Goal: Information Seeking & Learning: Learn about a topic

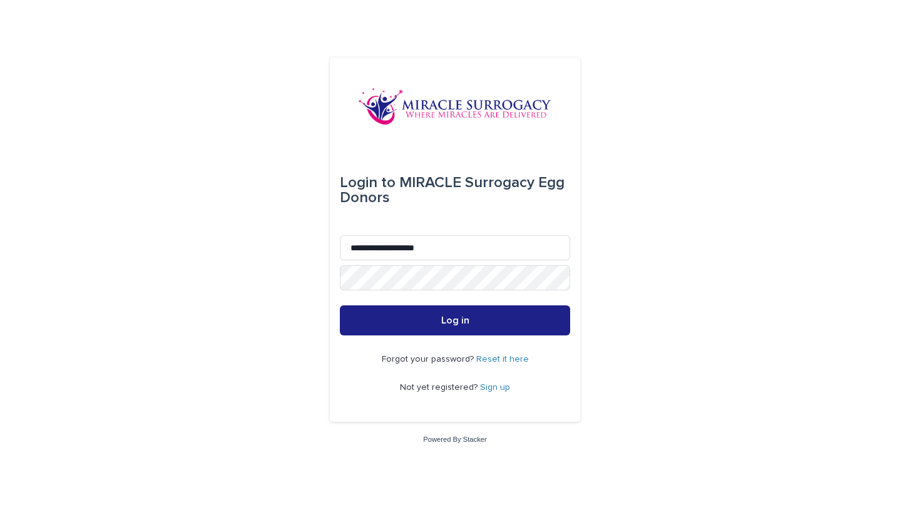
type input "**********"
click at [455, 321] on button "Log in" at bounding box center [455, 320] width 230 height 30
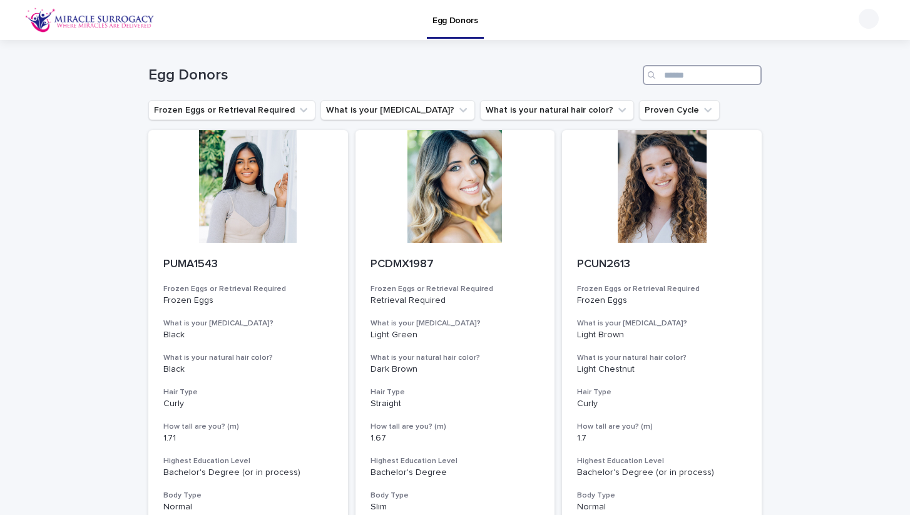
click at [673, 72] on input "Search" at bounding box center [702, 75] width 119 height 20
type input "****"
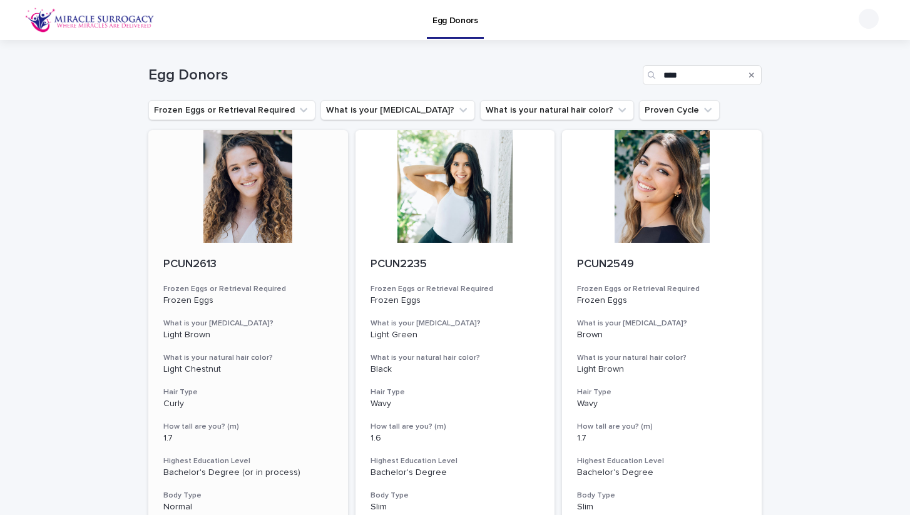
click at [163, 315] on div "PCUN2613 Frozen Eggs or Retrieval Required Frozen Eggs What is your [MEDICAL_DA…" at bounding box center [248, 402] width 200 height 319
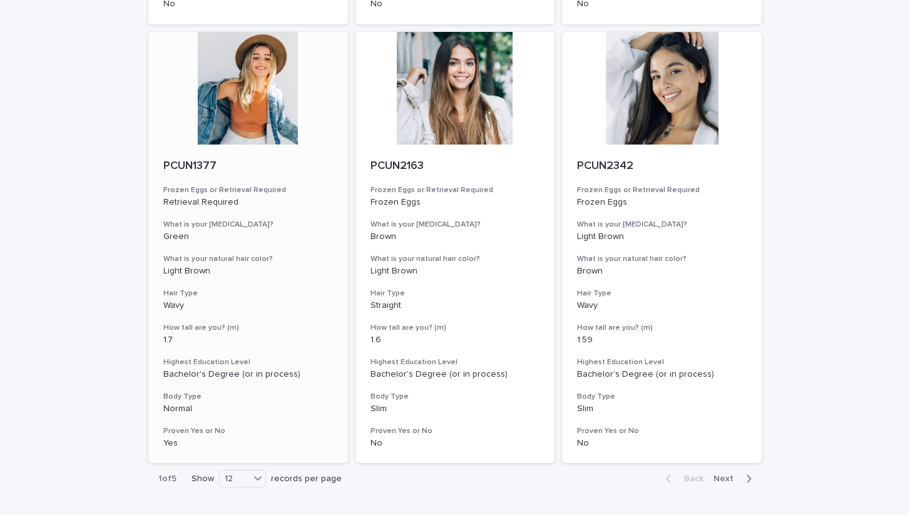
scroll to position [1371, 0]
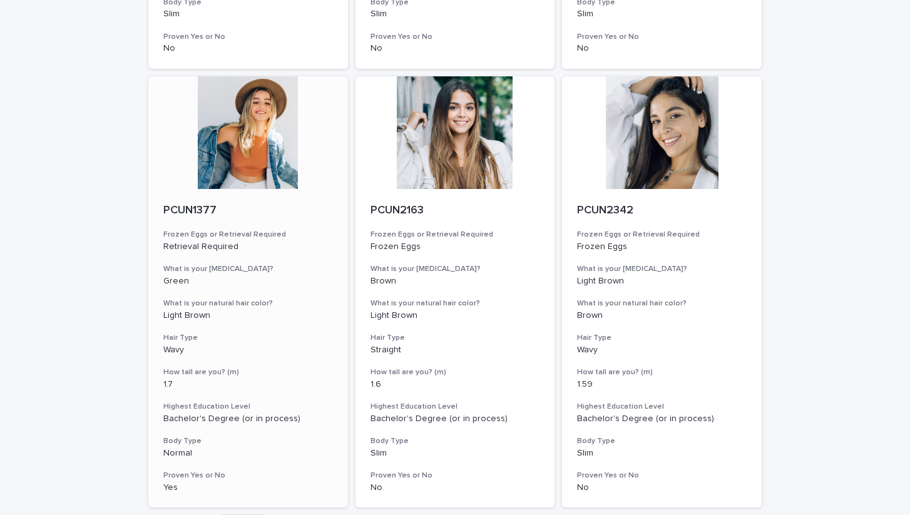
click at [235, 118] on div at bounding box center [248, 132] width 200 height 113
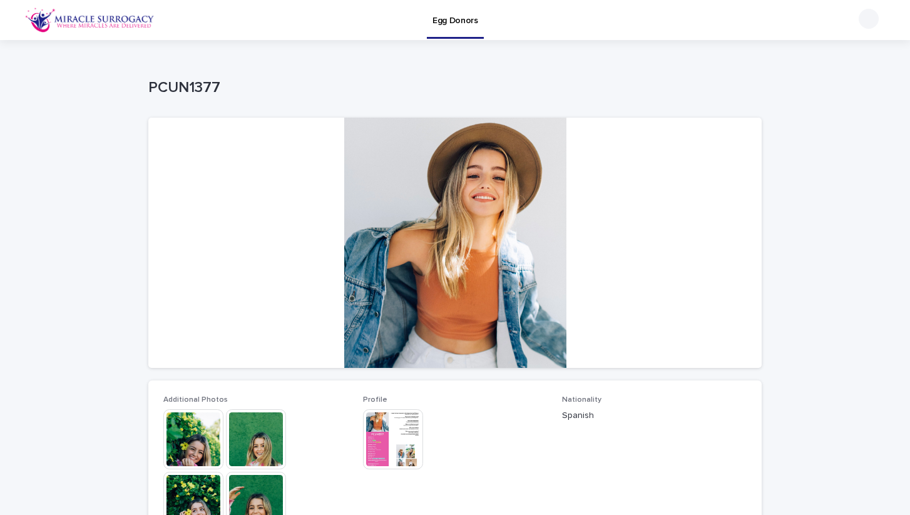
scroll to position [155, 0]
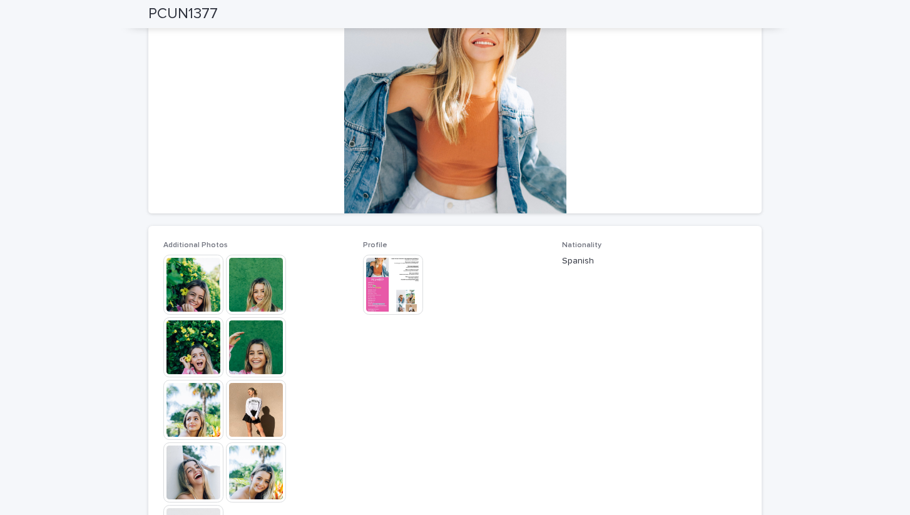
click at [250, 287] on img at bounding box center [256, 285] width 60 height 60
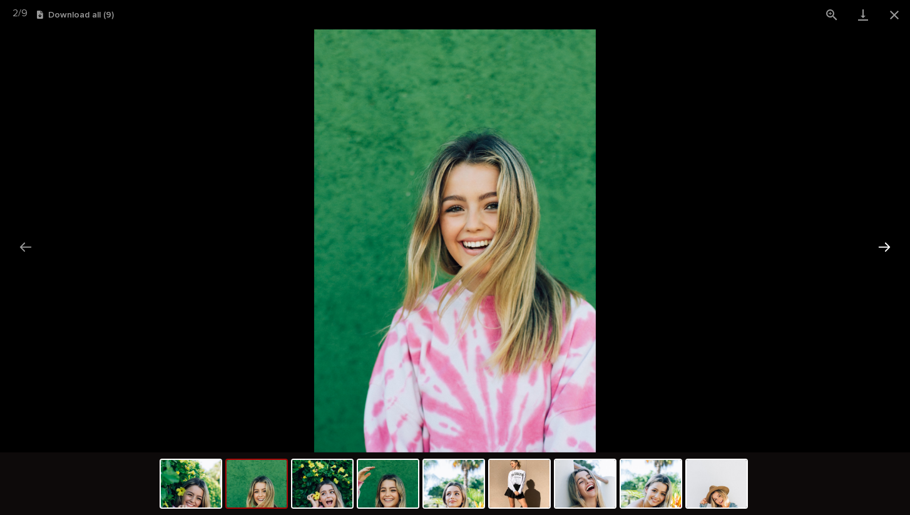
click at [884, 246] on button "Next slide" at bounding box center [884, 247] width 26 height 24
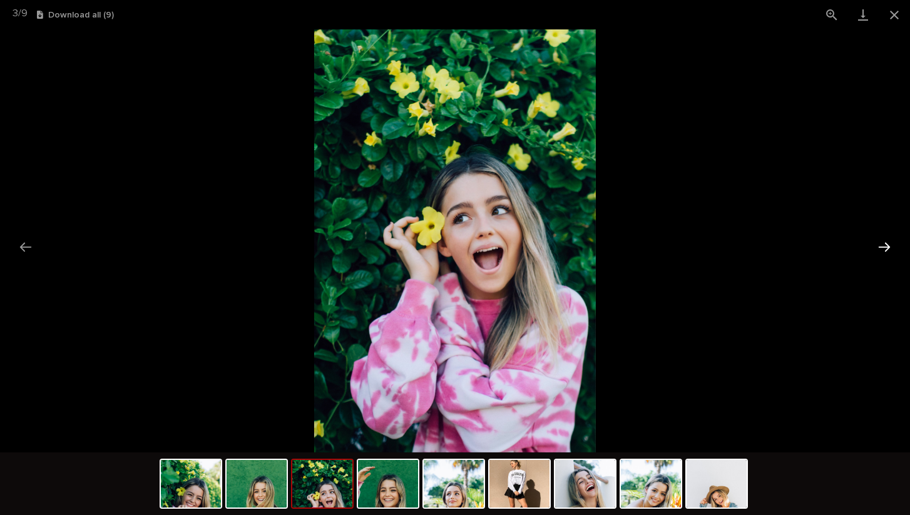
click at [884, 246] on button "Next slide" at bounding box center [884, 247] width 26 height 24
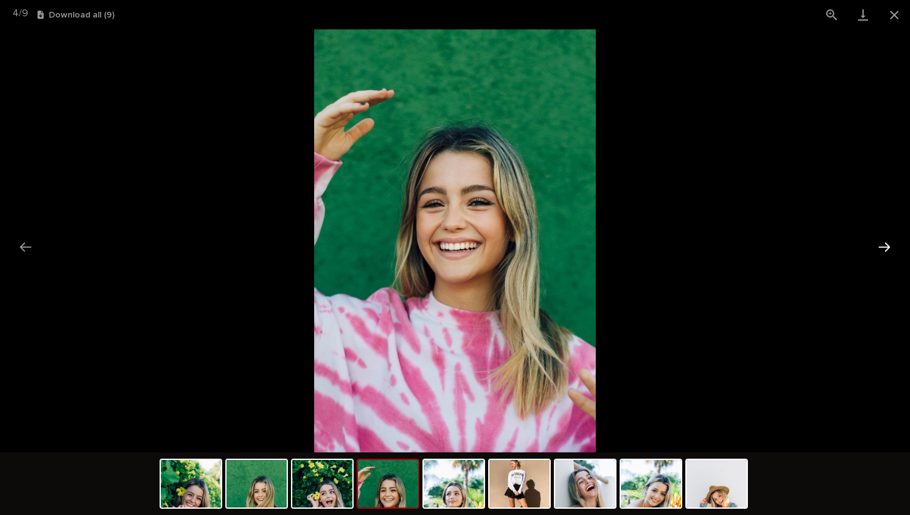
click at [884, 246] on button "Next slide" at bounding box center [884, 247] width 26 height 24
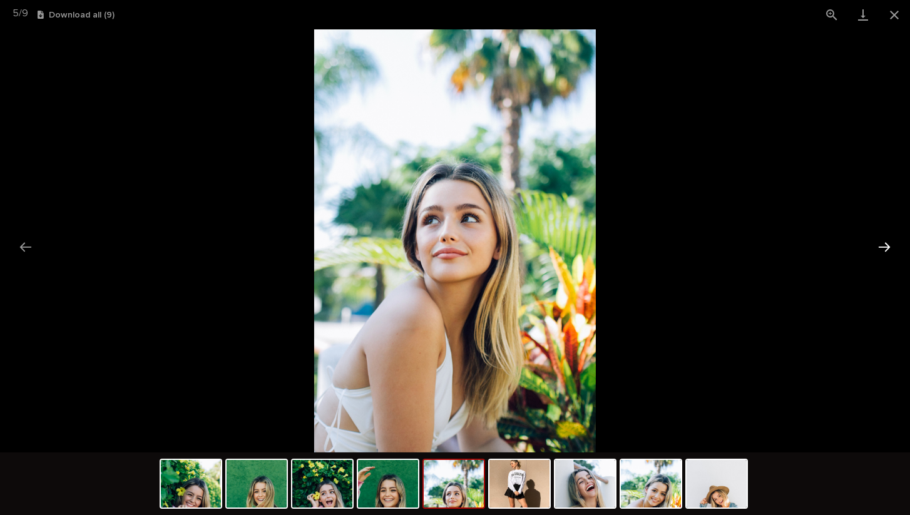
click at [884, 246] on button "Next slide" at bounding box center [884, 247] width 26 height 24
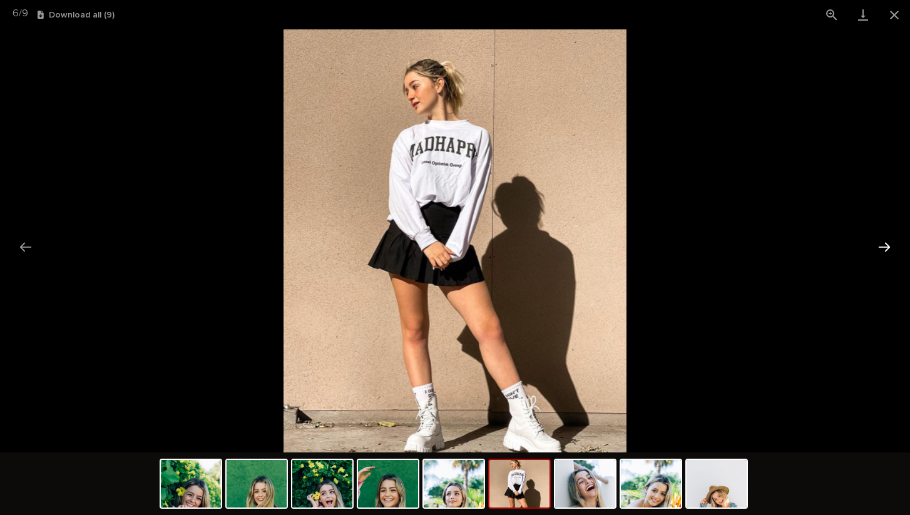
click at [884, 246] on button "Next slide" at bounding box center [884, 247] width 26 height 24
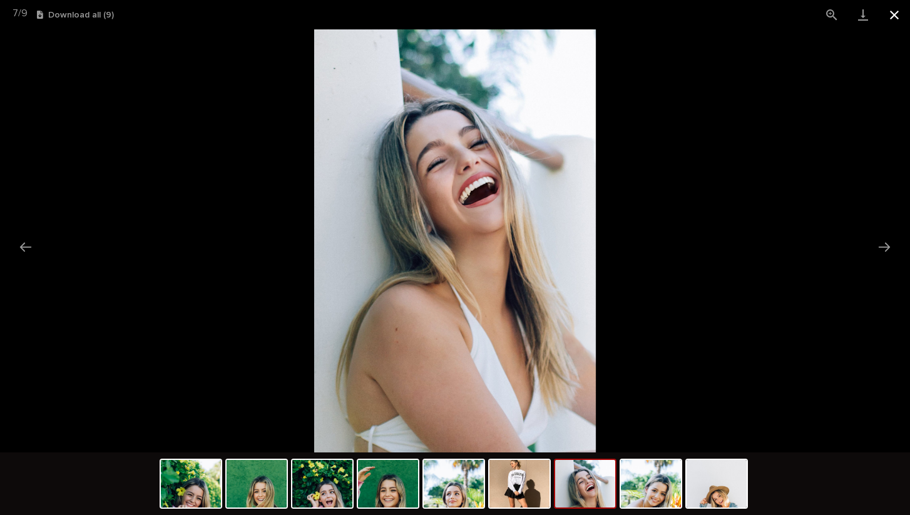
click at [896, 13] on button "Close gallery" at bounding box center [894, 14] width 31 height 29
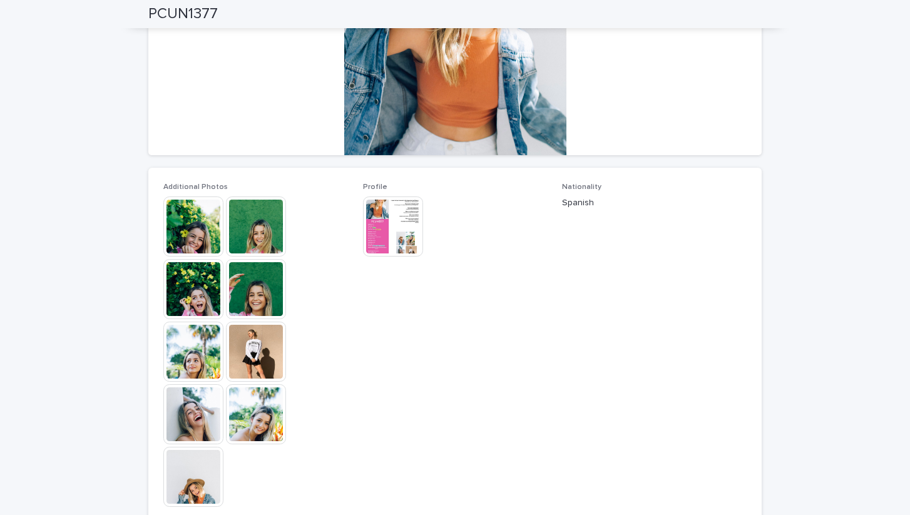
scroll to position [177, 0]
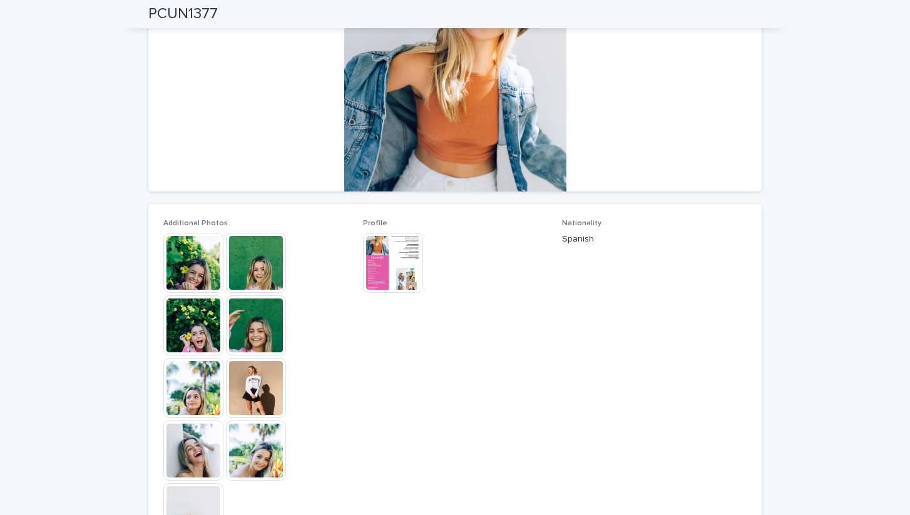
click at [411, 253] on img at bounding box center [393, 263] width 60 height 60
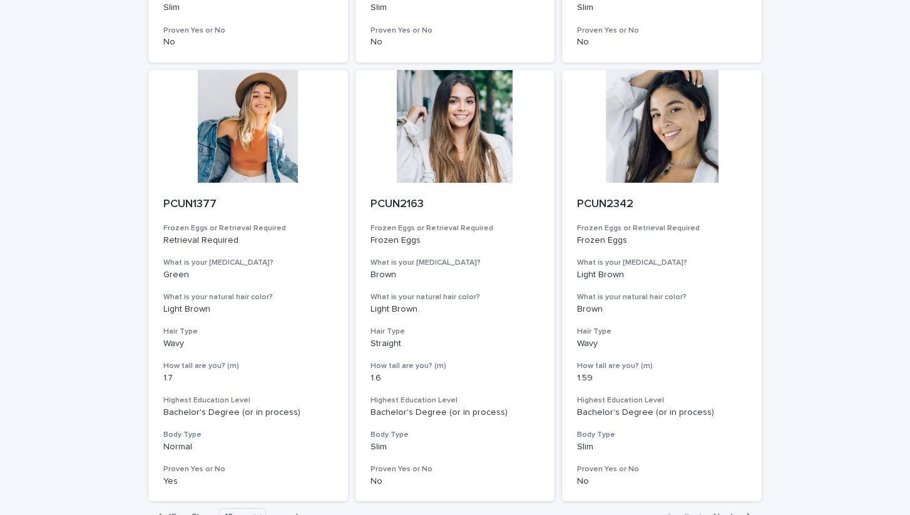
scroll to position [1395, 0]
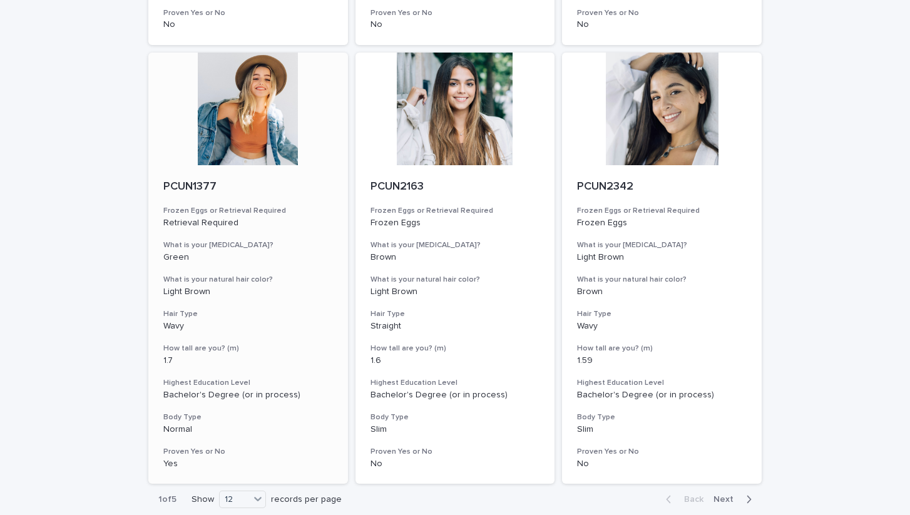
click at [279, 83] on div at bounding box center [248, 109] width 200 height 113
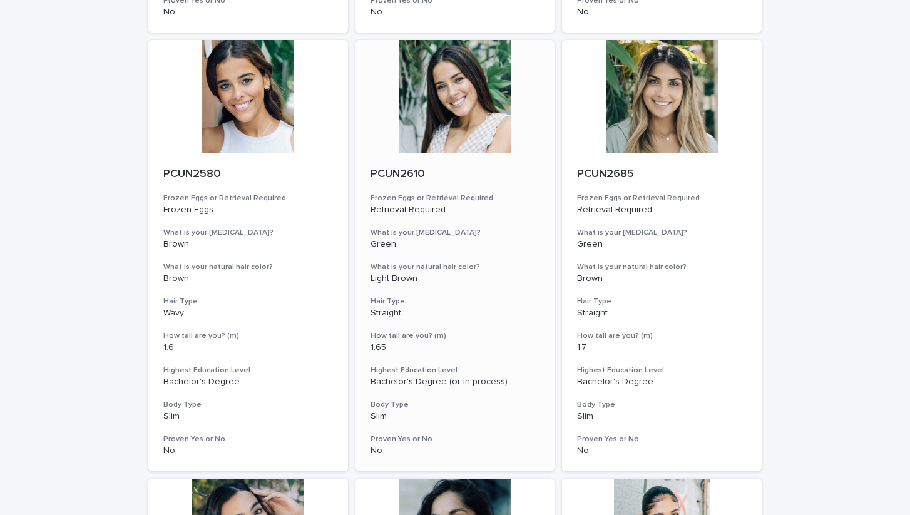
scroll to position [499, 0]
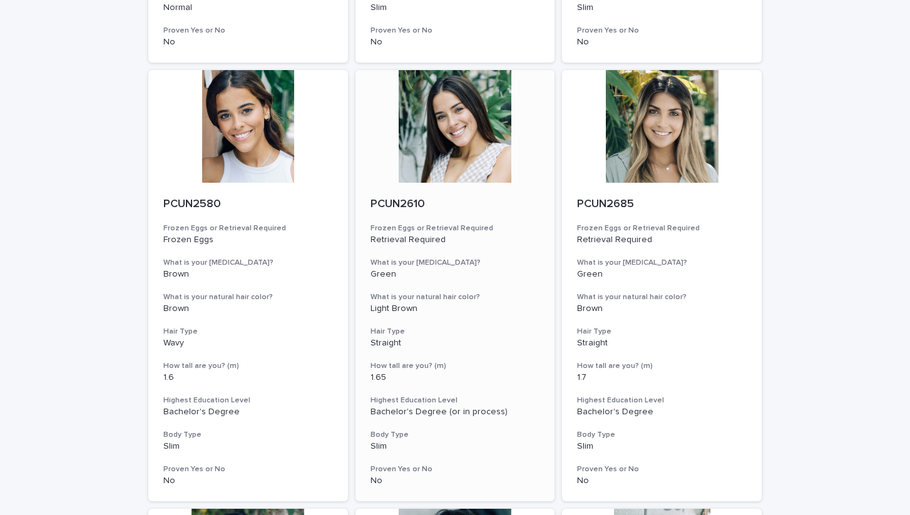
click at [459, 127] on div at bounding box center [456, 126] width 200 height 113
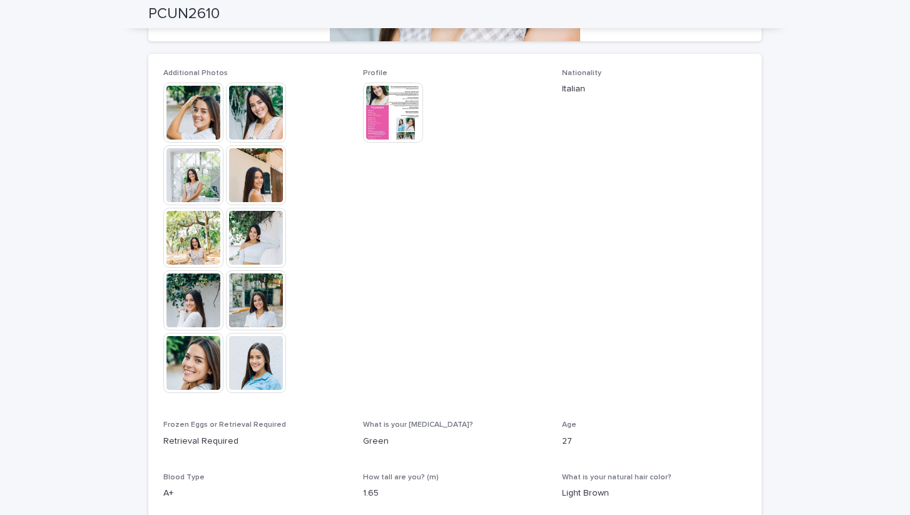
scroll to position [244, 0]
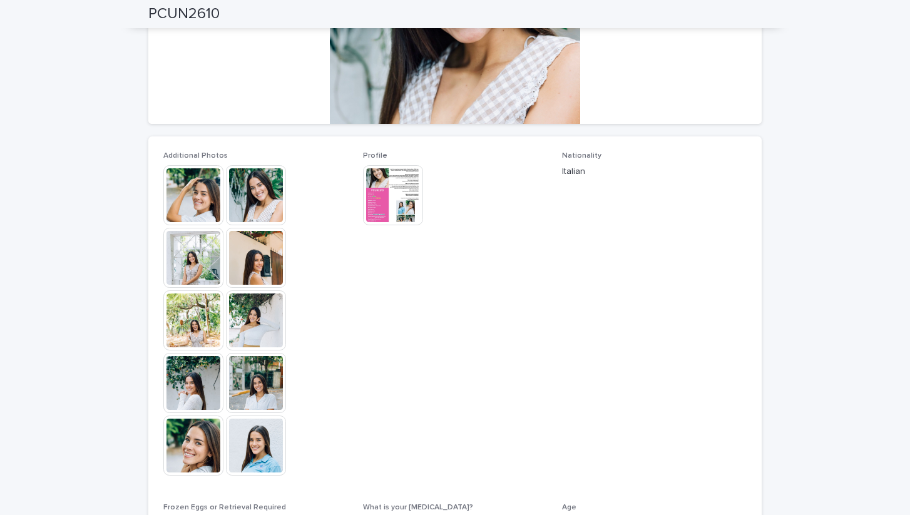
click at [191, 200] on img at bounding box center [193, 195] width 60 height 60
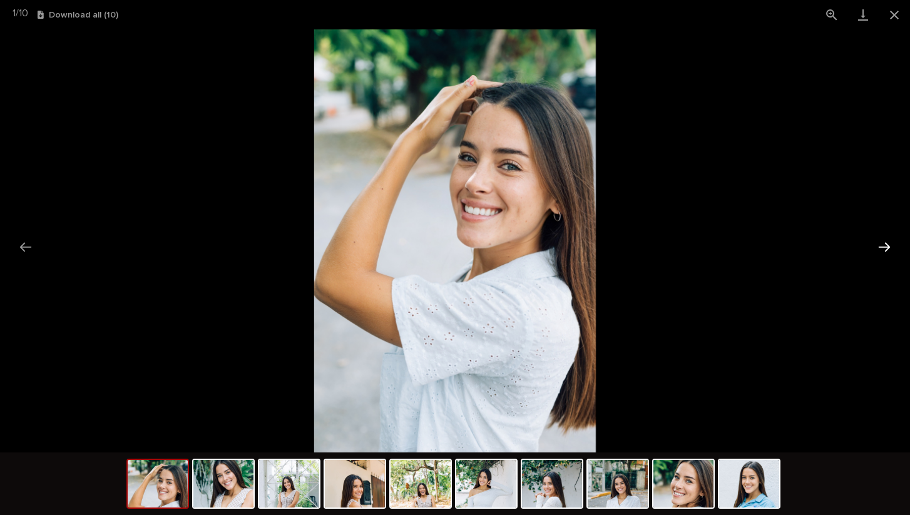
click at [883, 242] on button "Next slide" at bounding box center [884, 247] width 26 height 24
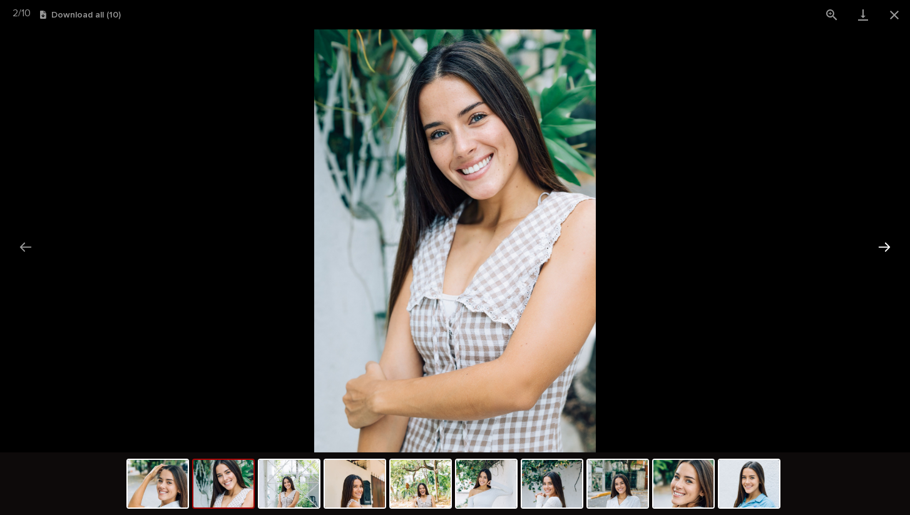
click at [883, 242] on button "Next slide" at bounding box center [884, 247] width 26 height 24
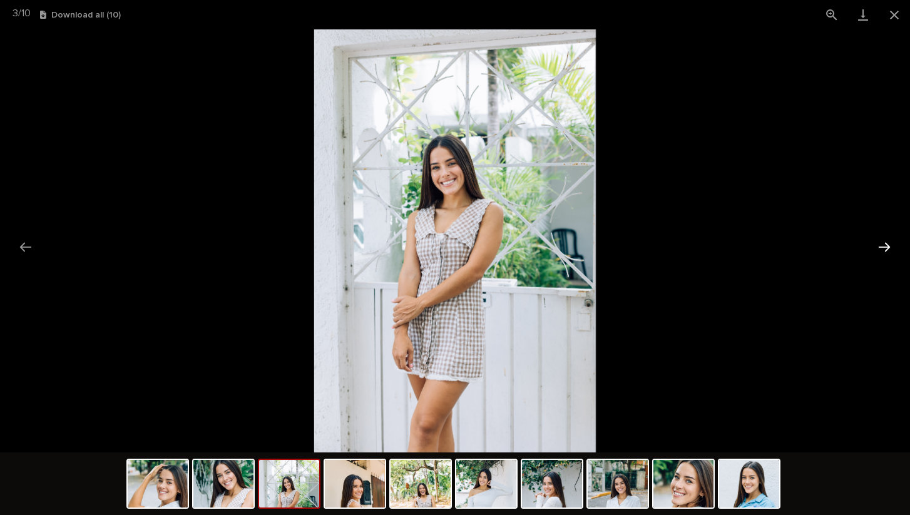
click at [883, 242] on button "Next slide" at bounding box center [884, 247] width 26 height 24
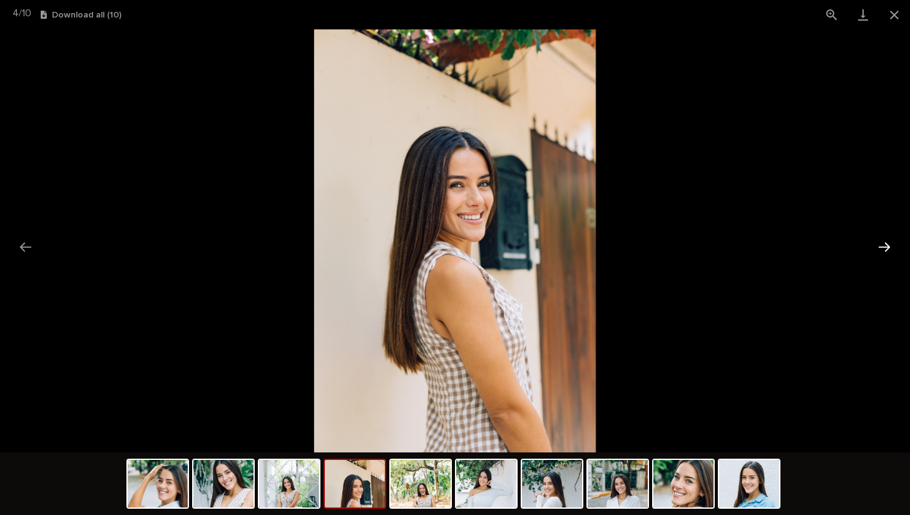
click at [883, 242] on button "Next slide" at bounding box center [884, 247] width 26 height 24
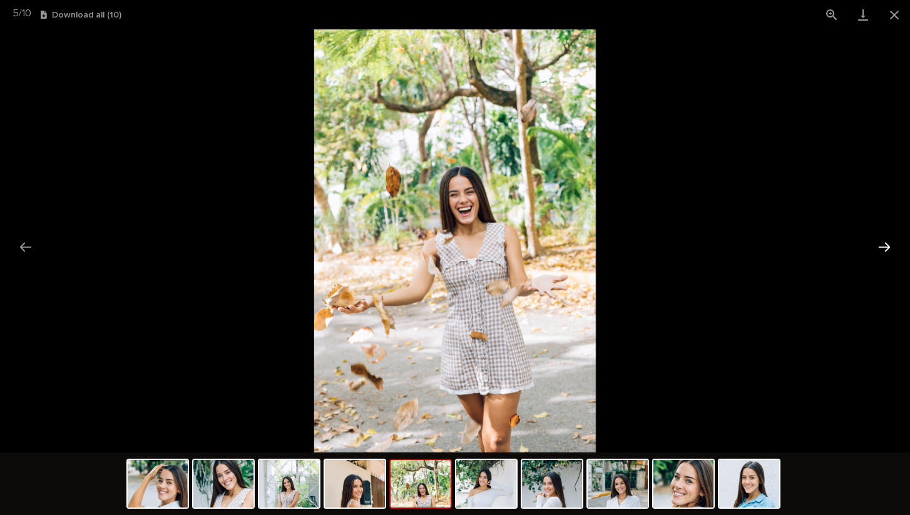
click at [883, 242] on button "Next slide" at bounding box center [884, 247] width 26 height 24
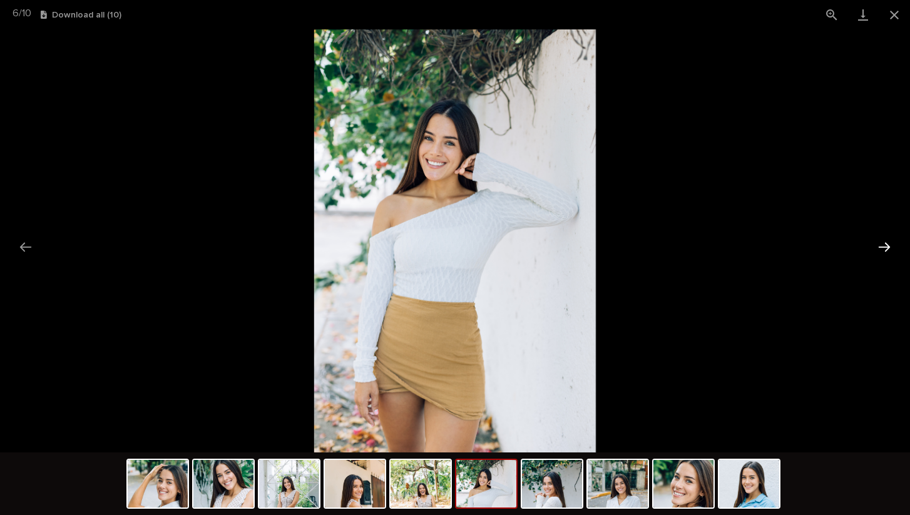
click at [883, 242] on button "Next slide" at bounding box center [884, 247] width 26 height 24
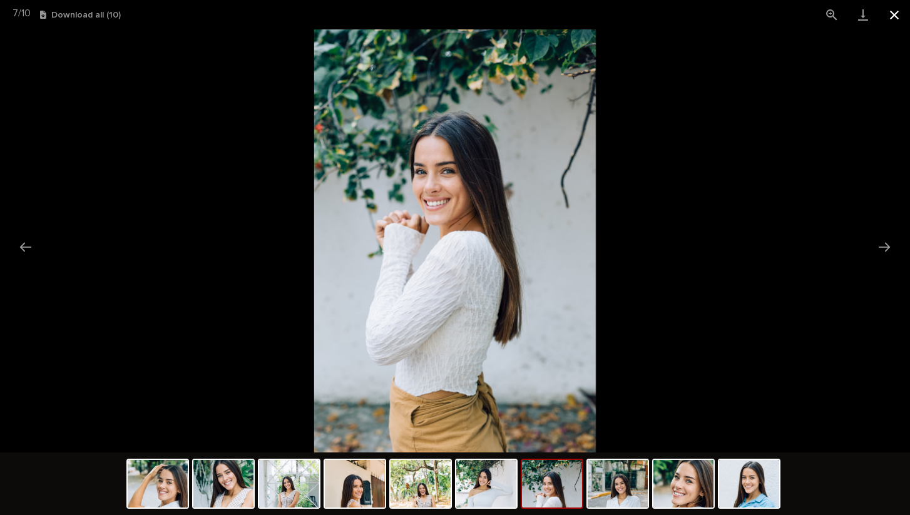
click at [894, 17] on button "Close gallery" at bounding box center [894, 14] width 31 height 29
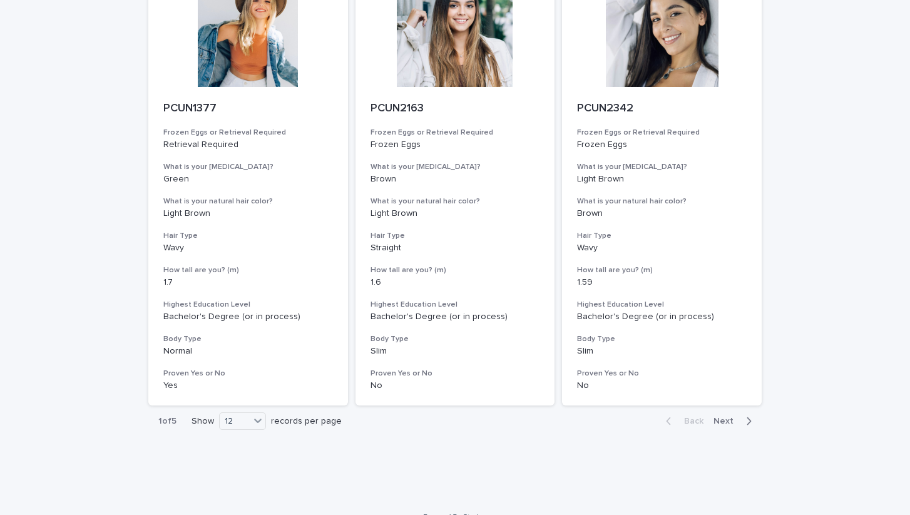
scroll to position [1472, 0]
click at [727, 418] on span "Next" at bounding box center [728, 422] width 28 height 9
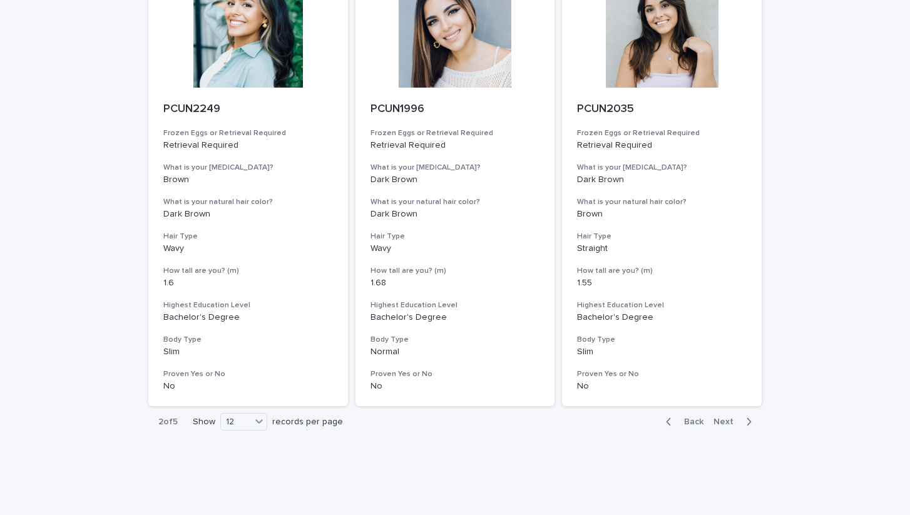
scroll to position [1472, 0]
click at [731, 418] on span "Next" at bounding box center [728, 422] width 28 height 9
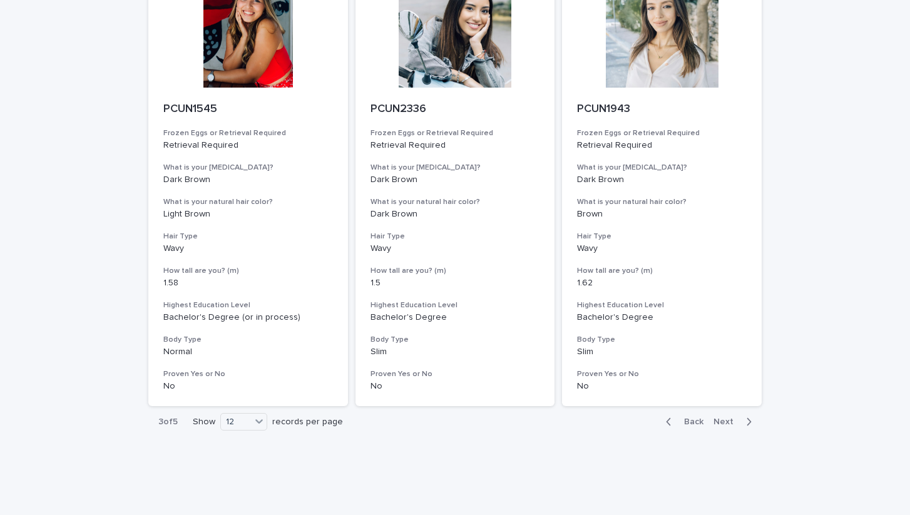
scroll to position [1472, 0]
click at [722, 418] on span "Next" at bounding box center [728, 422] width 28 height 9
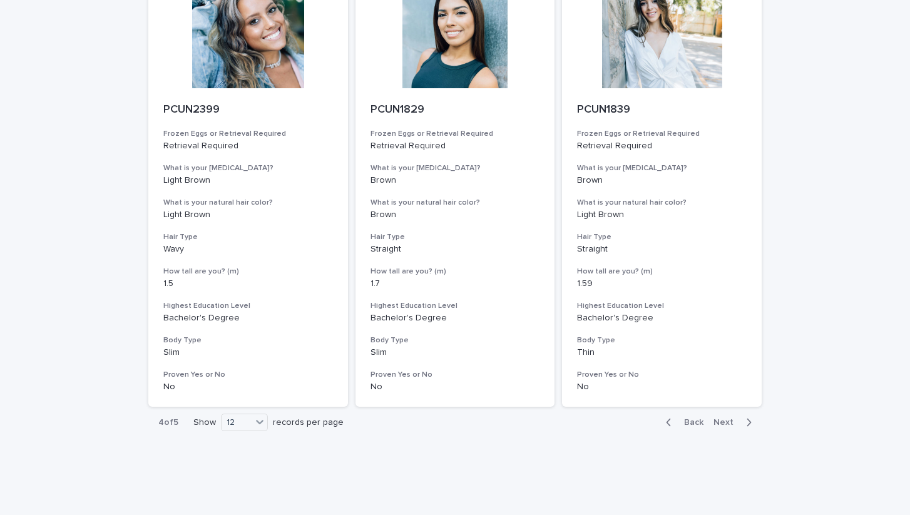
click at [729, 418] on span "Next" at bounding box center [728, 422] width 28 height 9
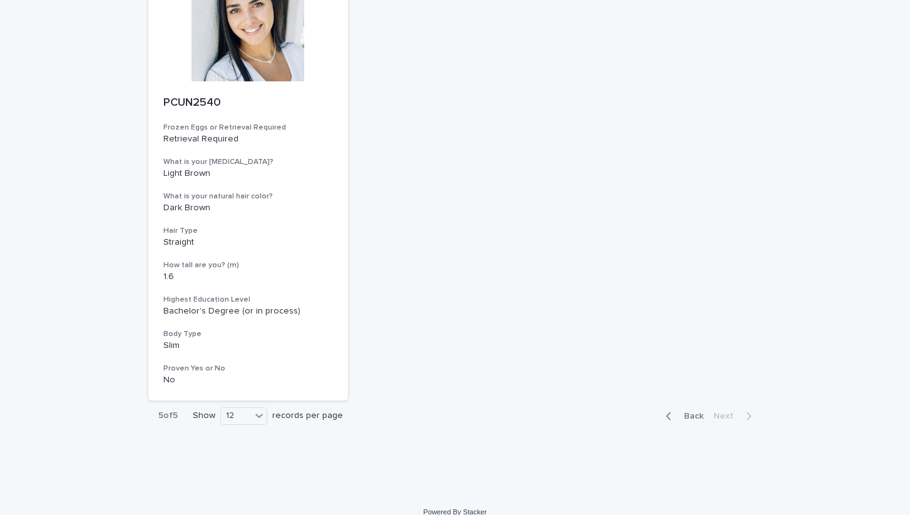
scroll to position [1038, 0]
click at [690, 413] on span "Back" at bounding box center [690, 417] width 27 height 9
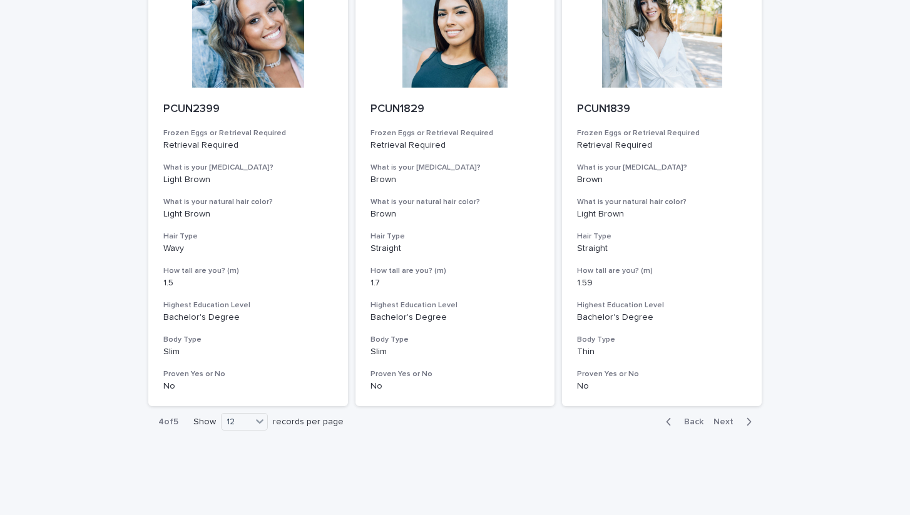
scroll to position [1472, 0]
click at [693, 418] on span "Back" at bounding box center [690, 422] width 27 height 9
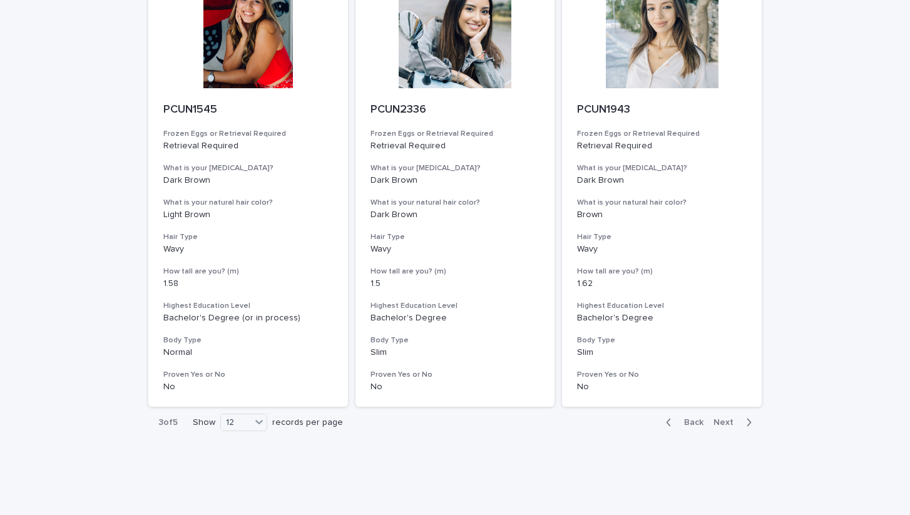
click at [700, 418] on span "Back" at bounding box center [690, 422] width 27 height 9
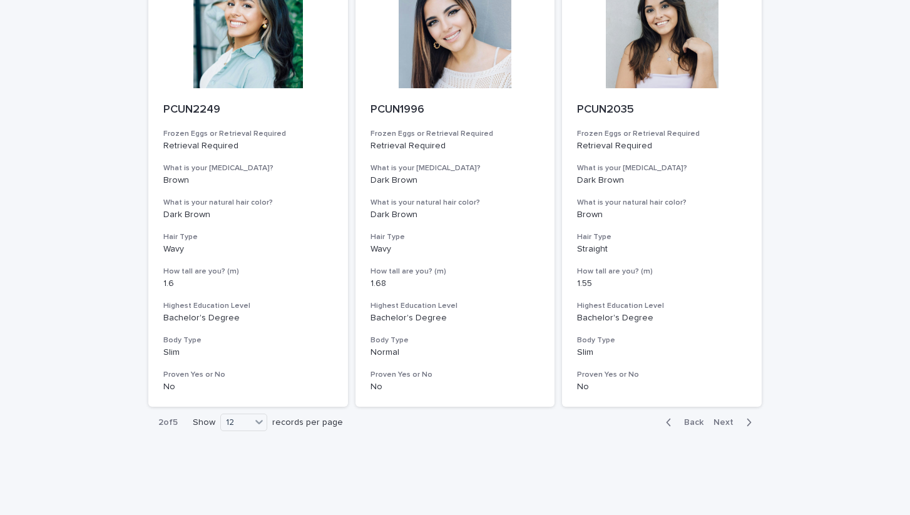
click at [695, 418] on span "Back" at bounding box center [690, 422] width 27 height 9
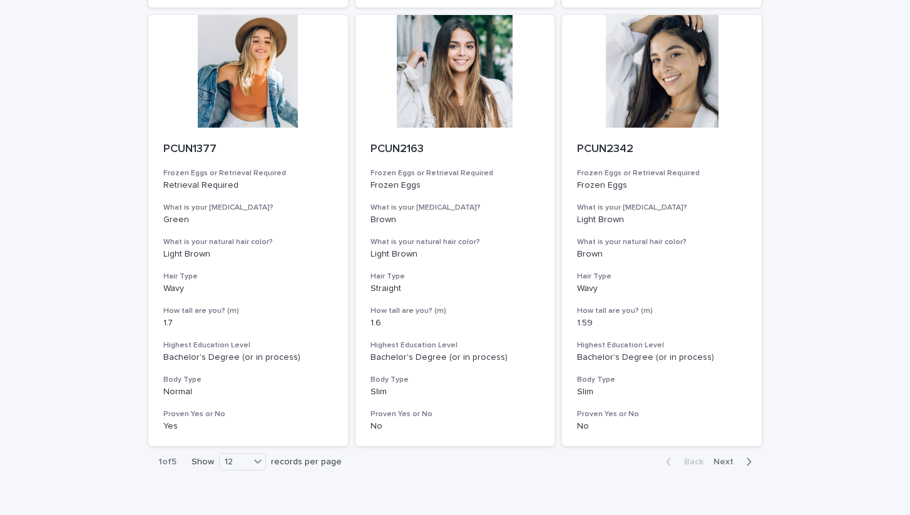
scroll to position [1432, 0]
click at [731, 458] on span "Next" at bounding box center [728, 462] width 28 height 9
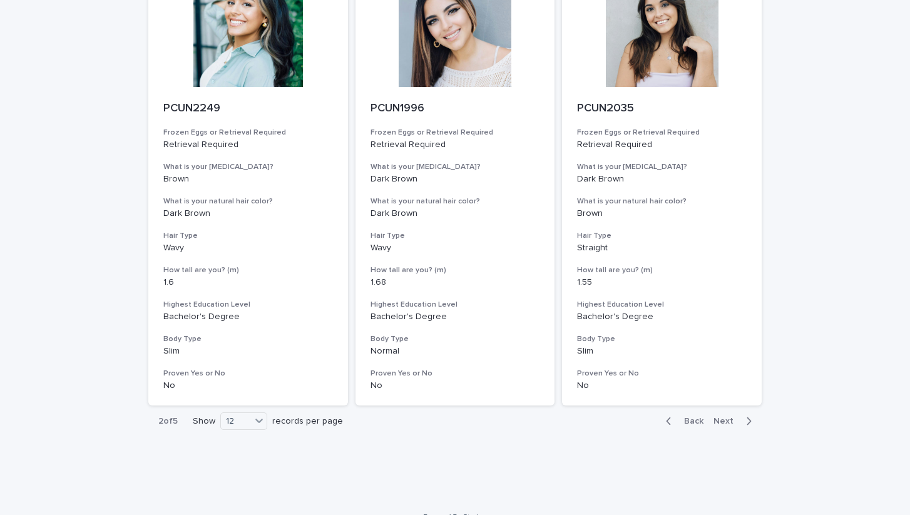
scroll to position [1472, 0]
click at [692, 418] on span "Back" at bounding box center [690, 422] width 27 height 9
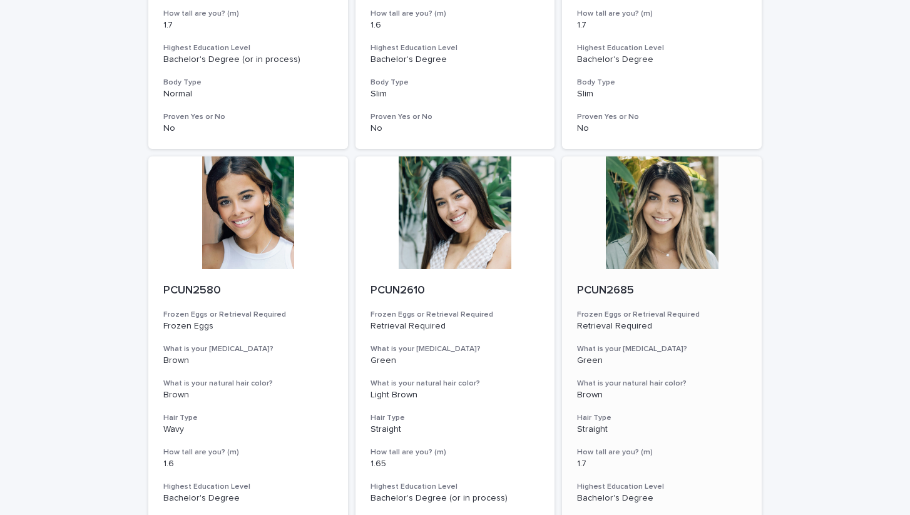
scroll to position [415, 0]
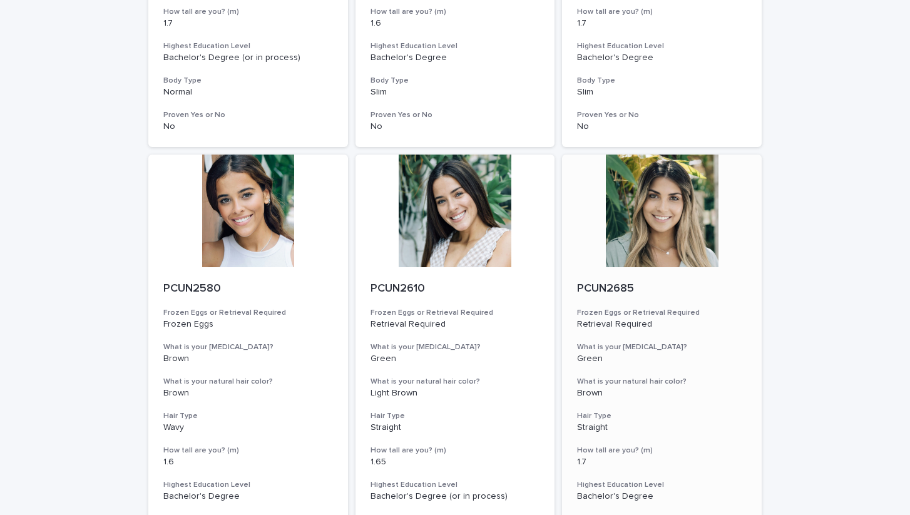
click at [665, 214] on div at bounding box center [662, 211] width 200 height 113
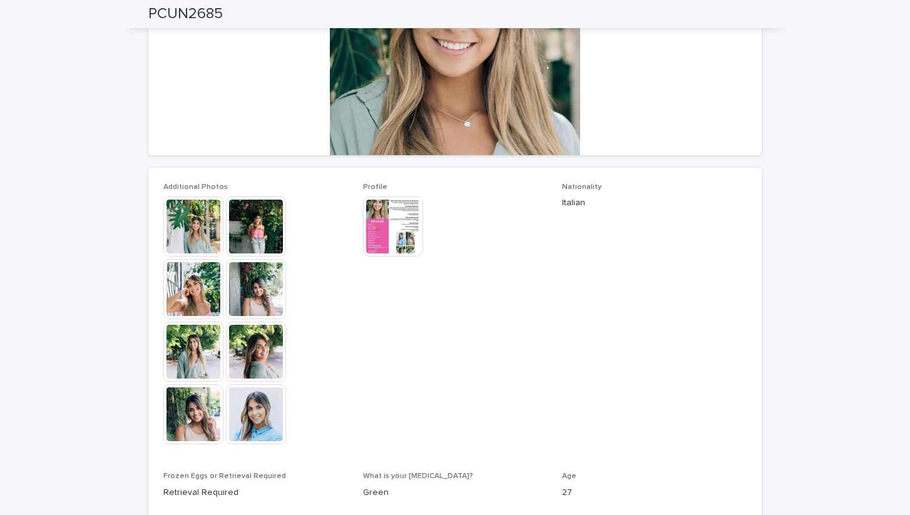
scroll to position [143, 0]
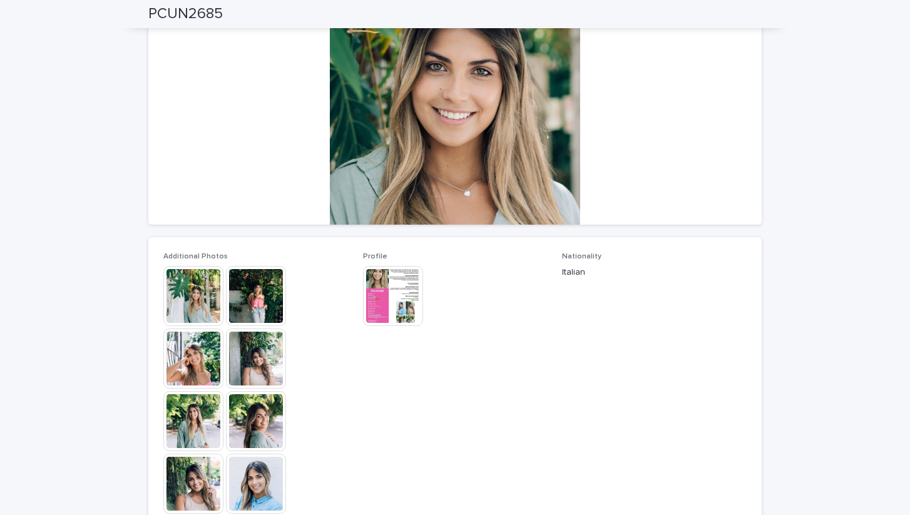
click at [186, 301] on img at bounding box center [193, 296] width 60 height 60
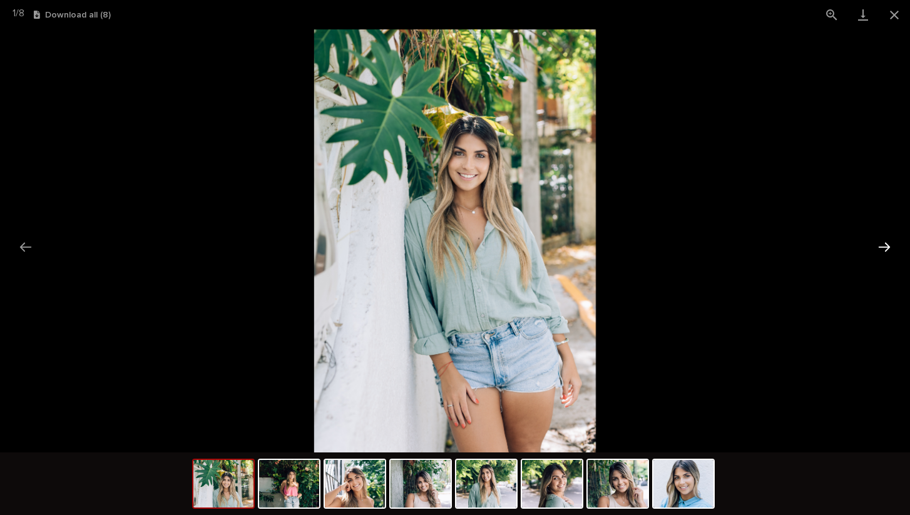
click at [882, 246] on button "Next slide" at bounding box center [884, 247] width 26 height 24
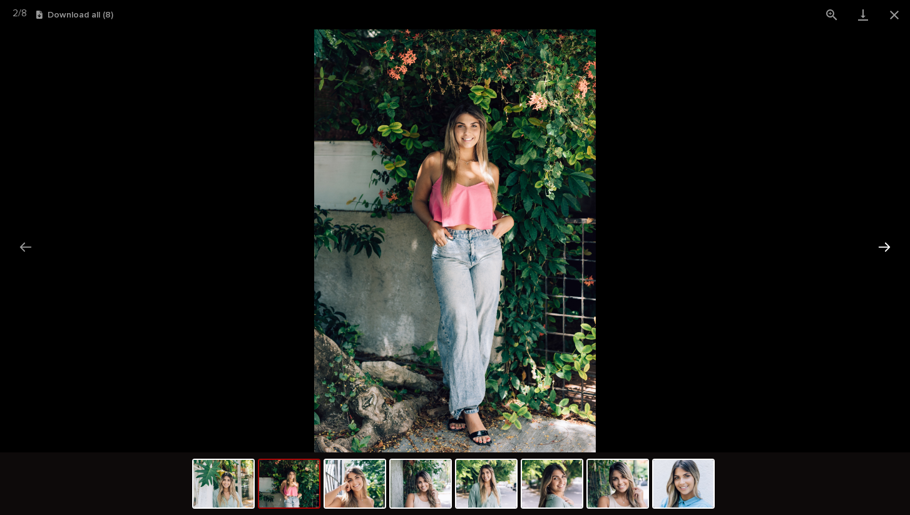
click at [882, 246] on button "Next slide" at bounding box center [884, 247] width 26 height 24
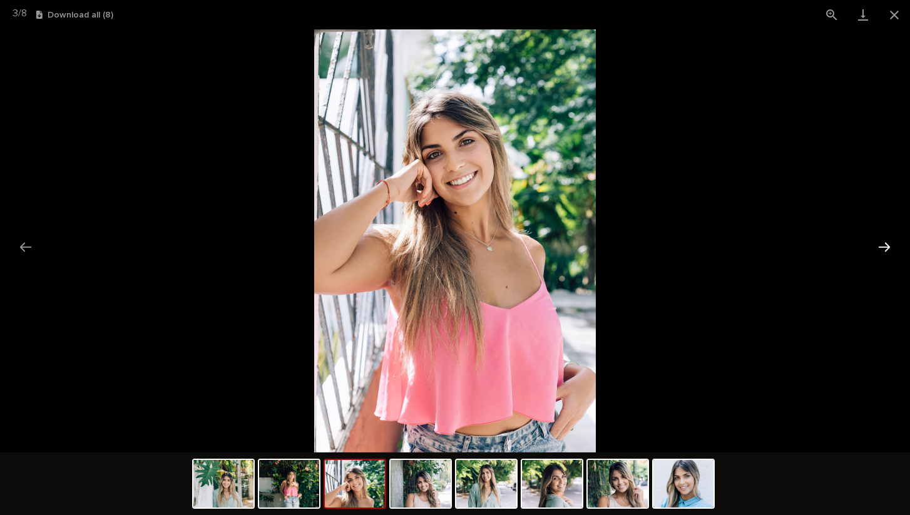
click at [882, 246] on button "Next slide" at bounding box center [884, 247] width 26 height 24
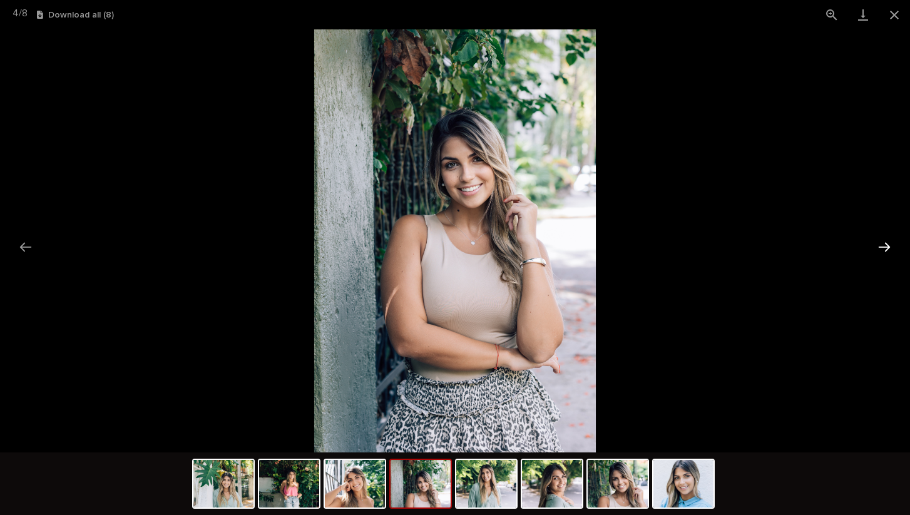
click at [882, 246] on button "Next slide" at bounding box center [884, 247] width 26 height 24
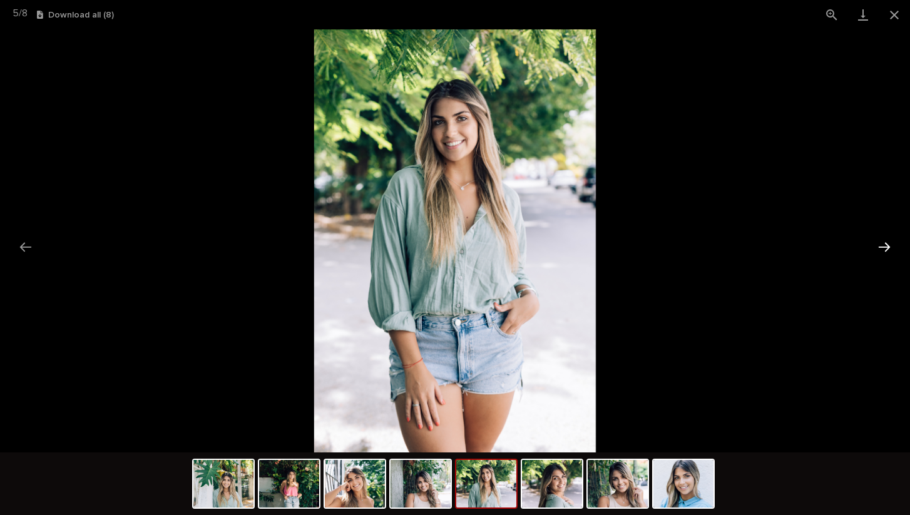
click at [882, 246] on button "Next slide" at bounding box center [884, 247] width 26 height 24
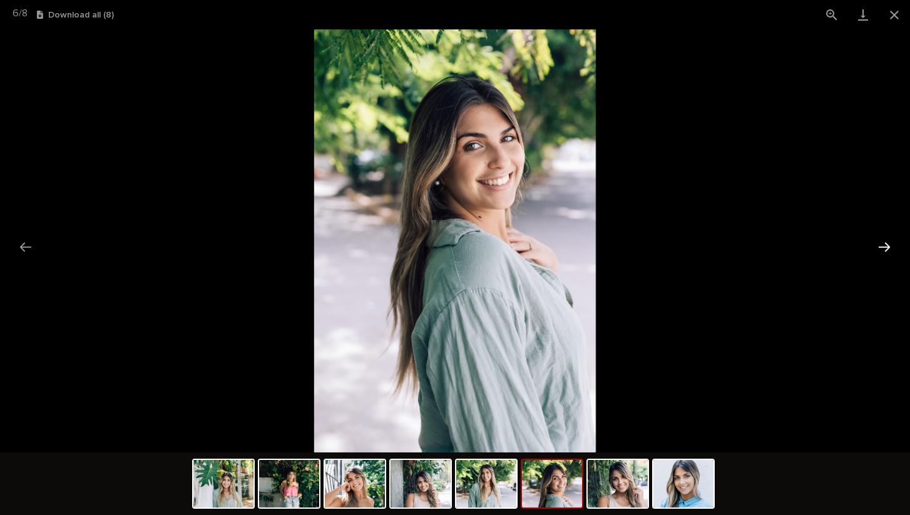
click at [882, 246] on button "Next slide" at bounding box center [884, 247] width 26 height 24
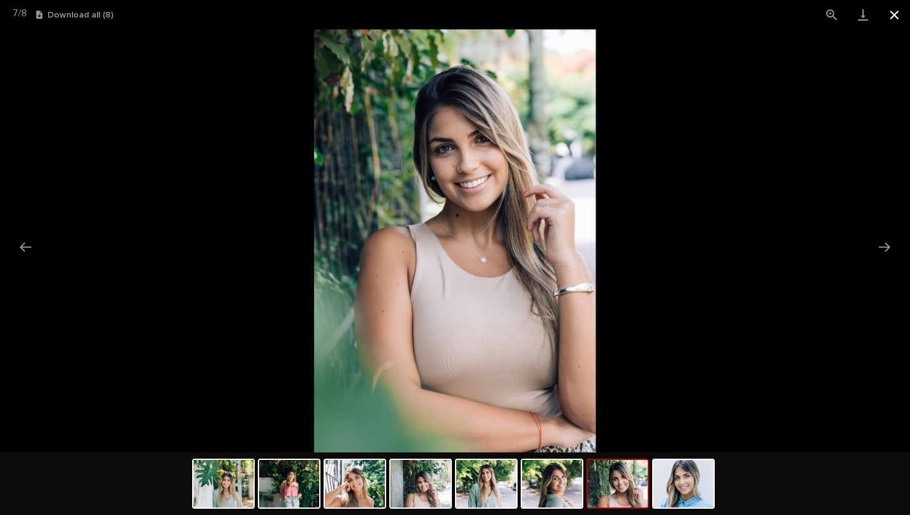
click at [891, 14] on button "Close gallery" at bounding box center [894, 14] width 31 height 29
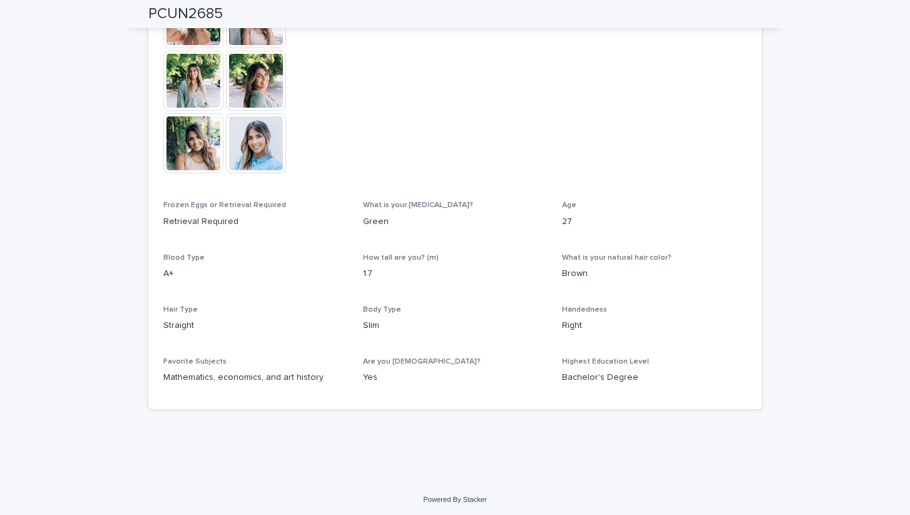
scroll to position [483, 0]
click at [255, 125] on img at bounding box center [256, 145] width 60 height 60
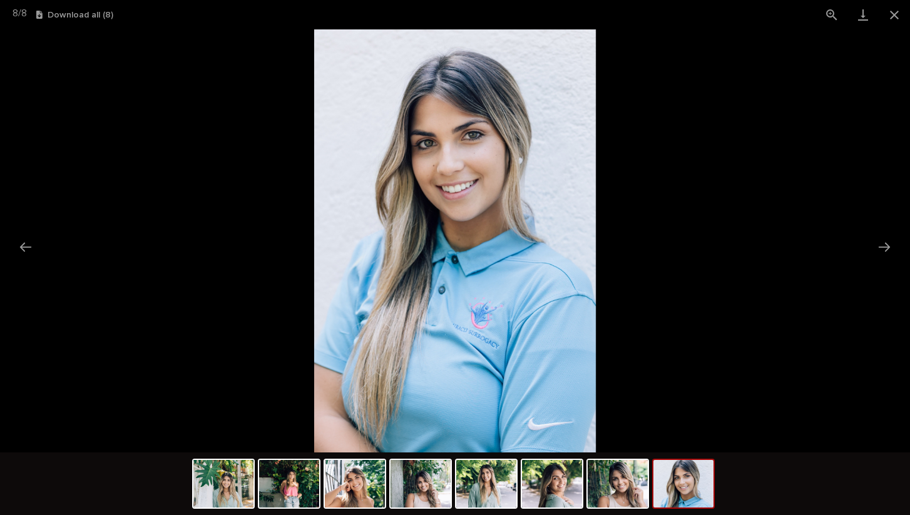
click at [123, 249] on picture at bounding box center [455, 240] width 910 height 423
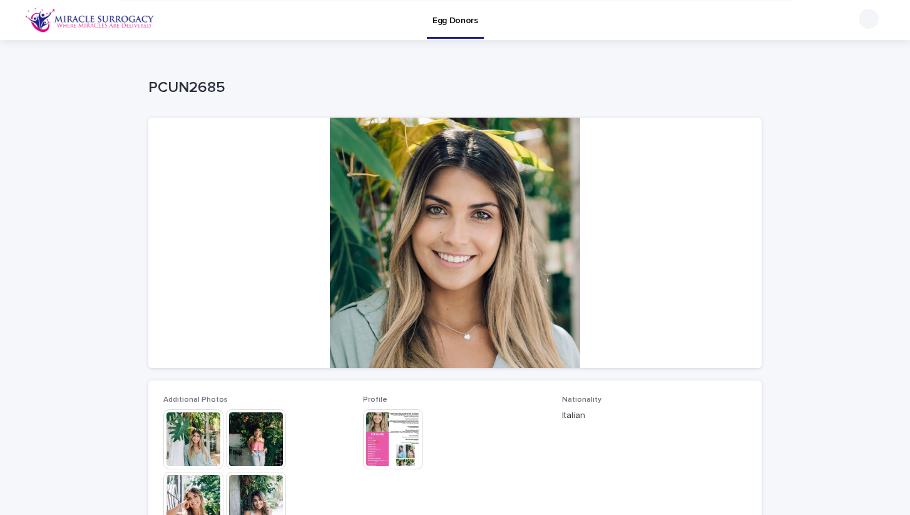
scroll to position [-1, 0]
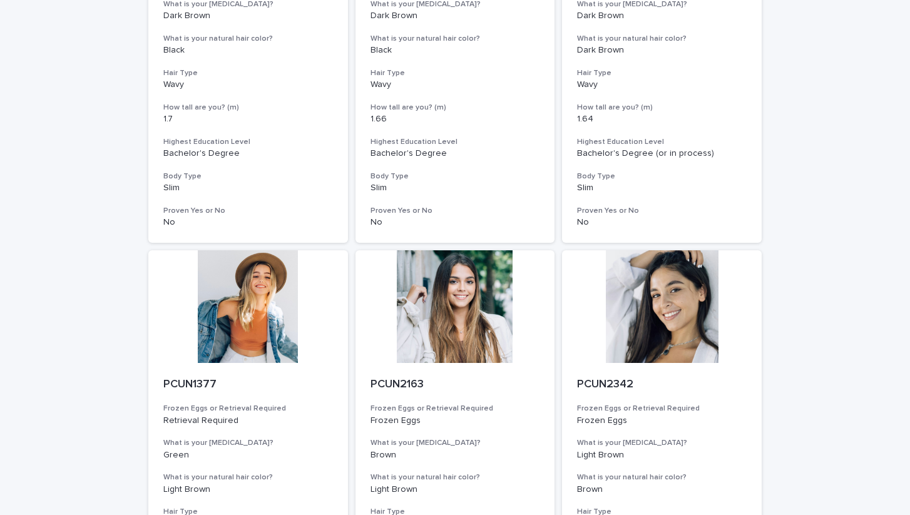
scroll to position [1284, 0]
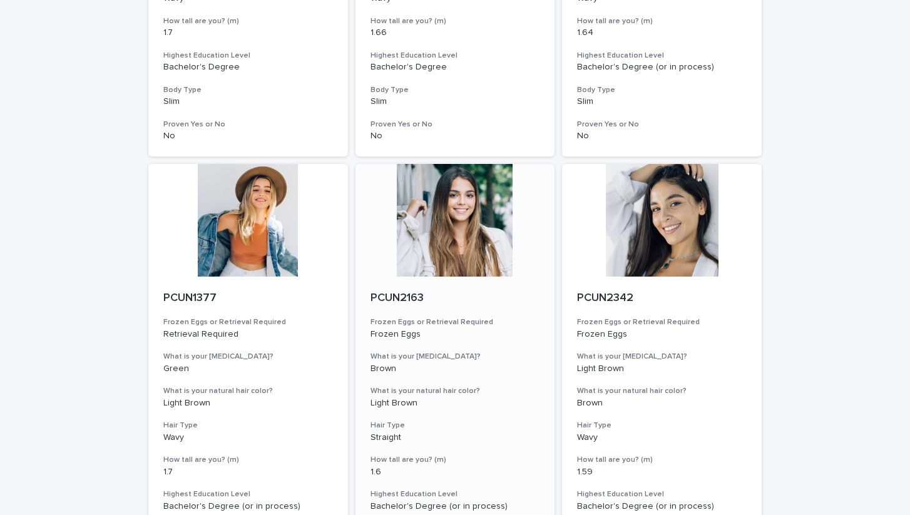
click at [454, 210] on div at bounding box center [456, 220] width 200 height 113
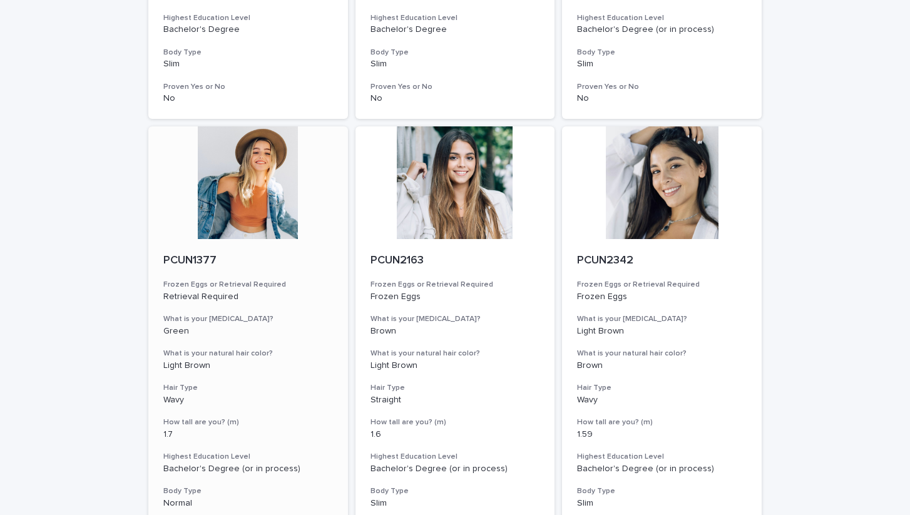
click at [238, 166] on div at bounding box center [248, 182] width 200 height 113
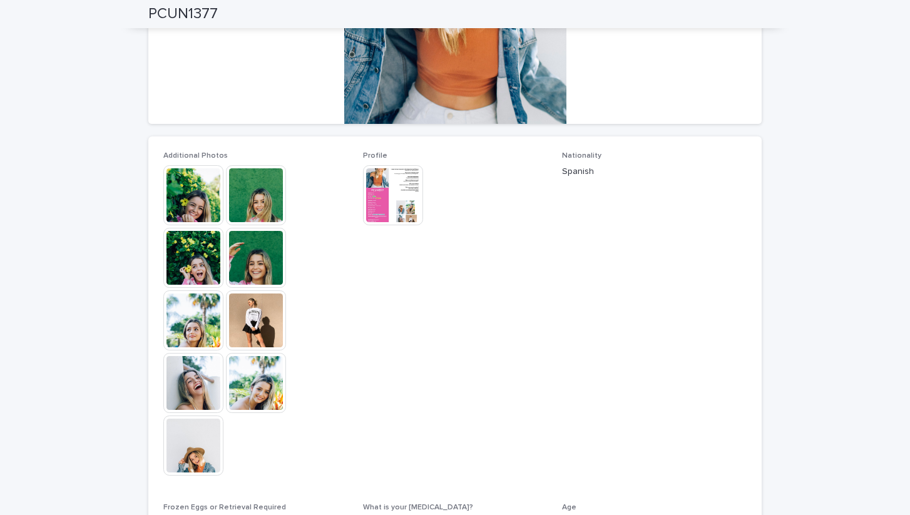
scroll to position [301, 0]
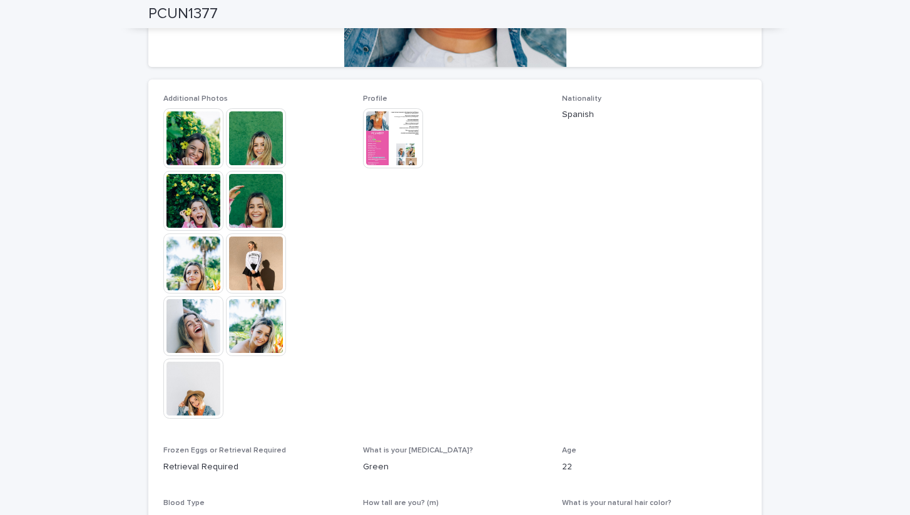
click at [192, 155] on img at bounding box center [193, 138] width 60 height 60
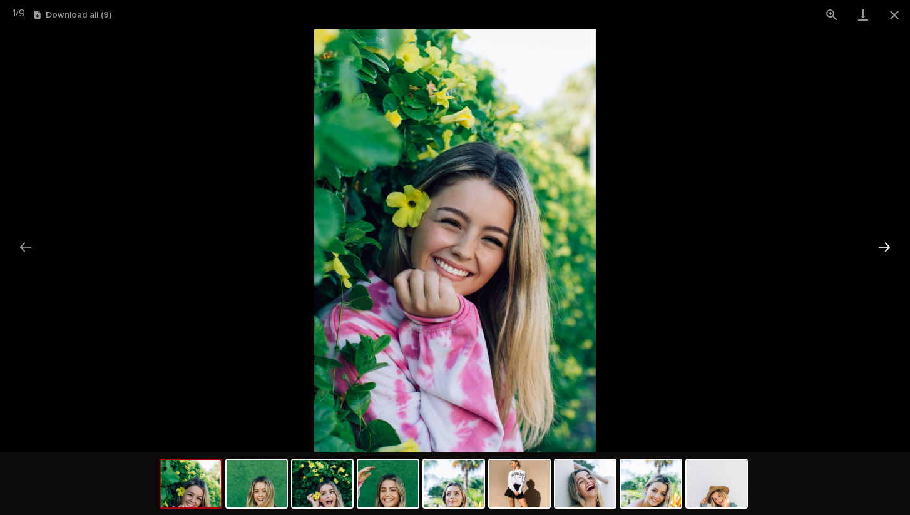
click at [884, 248] on button "Next slide" at bounding box center [884, 247] width 26 height 24
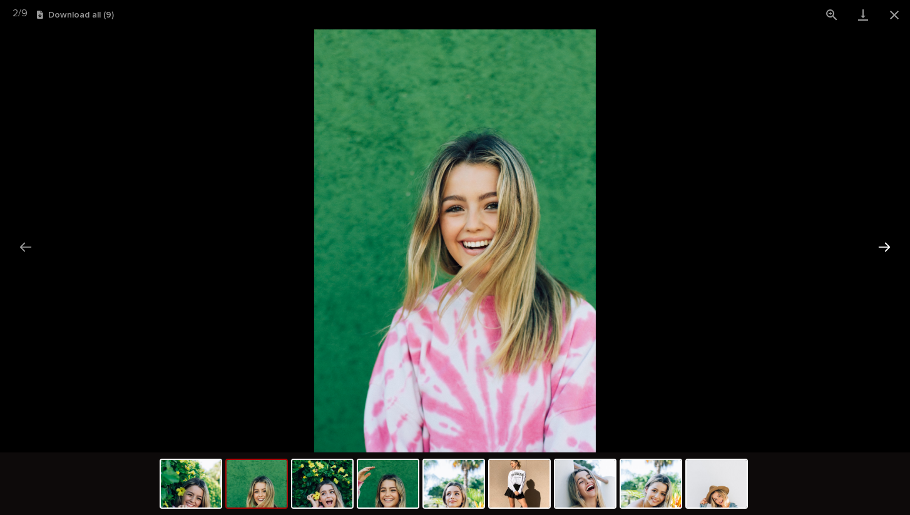
click at [884, 248] on button "Next slide" at bounding box center [884, 247] width 26 height 24
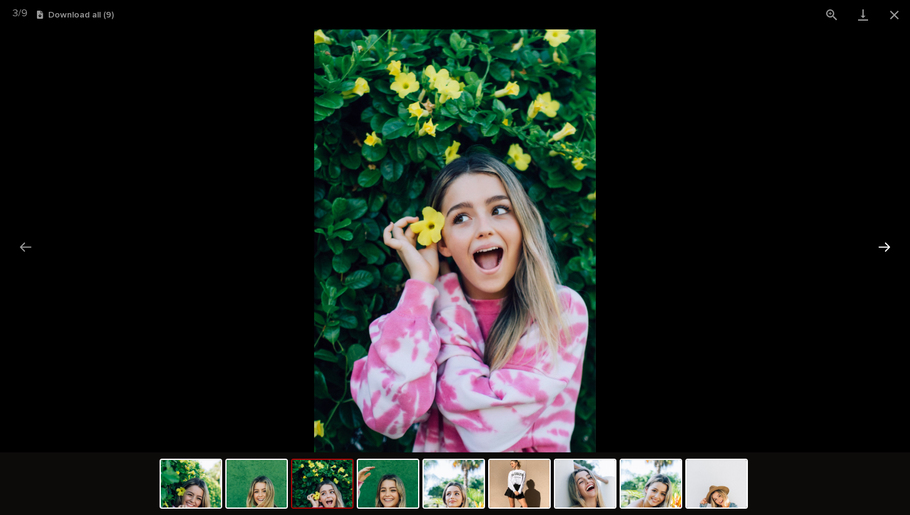
click at [884, 248] on button "Next slide" at bounding box center [884, 247] width 26 height 24
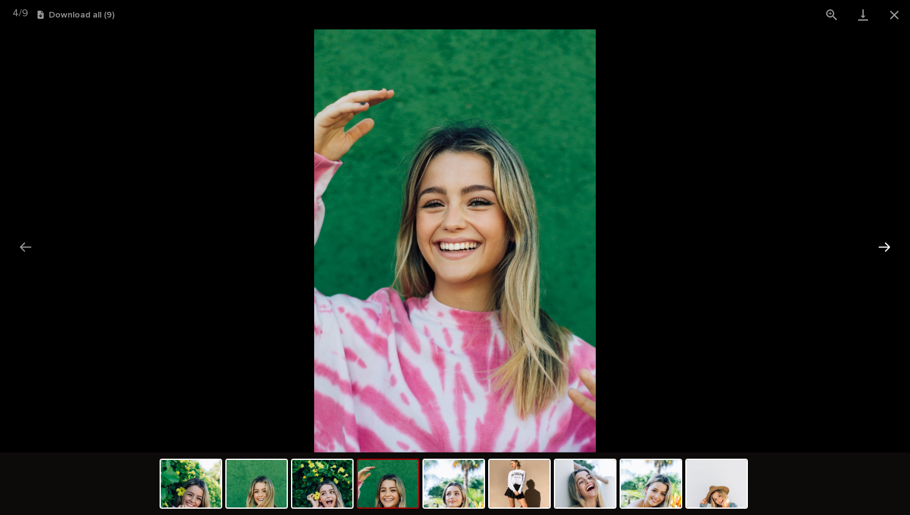
click at [884, 248] on button "Next slide" at bounding box center [884, 247] width 26 height 24
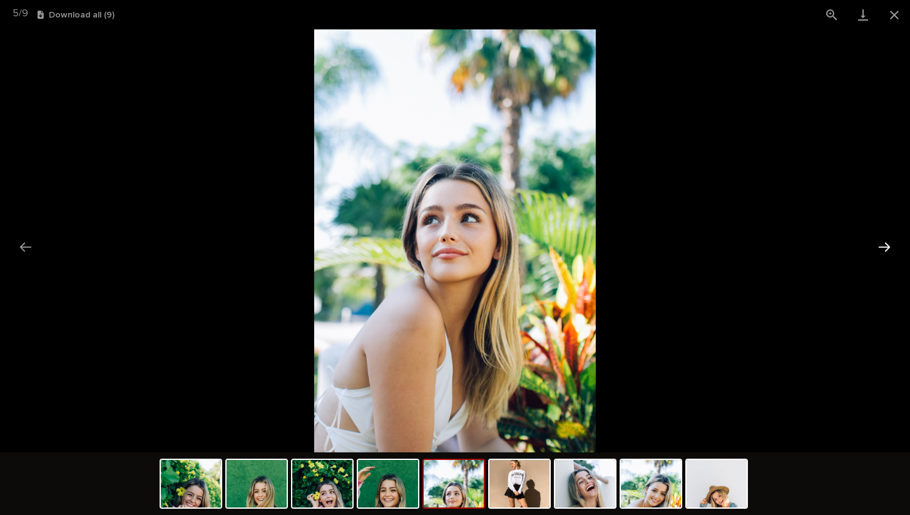
click at [886, 246] on button "Next slide" at bounding box center [884, 247] width 26 height 24
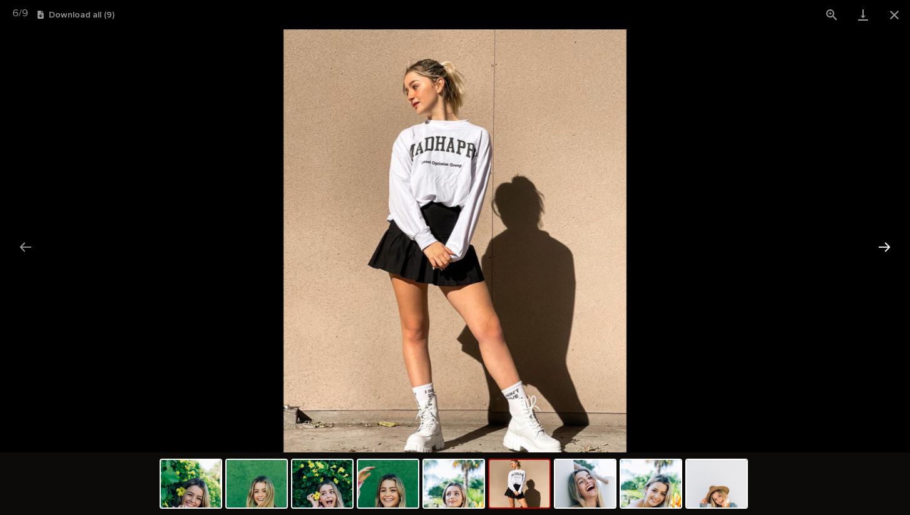
click at [886, 246] on button "Next slide" at bounding box center [884, 247] width 26 height 24
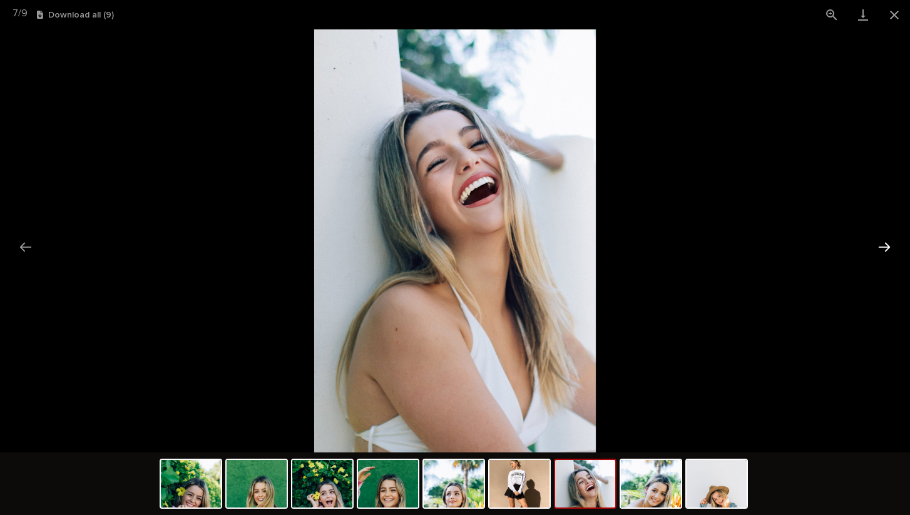
click at [886, 246] on button "Next slide" at bounding box center [884, 247] width 26 height 24
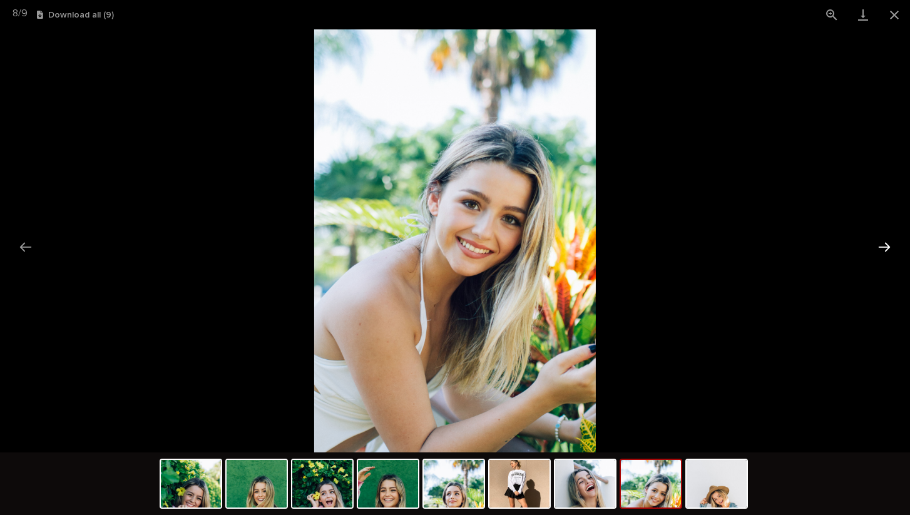
click at [886, 246] on button "Next slide" at bounding box center [884, 247] width 26 height 24
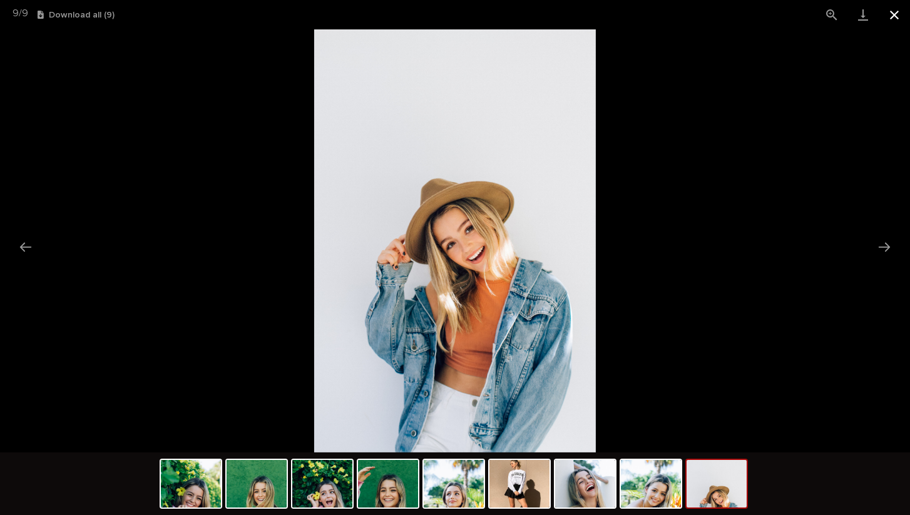
click at [891, 18] on button "Close gallery" at bounding box center [894, 14] width 31 height 29
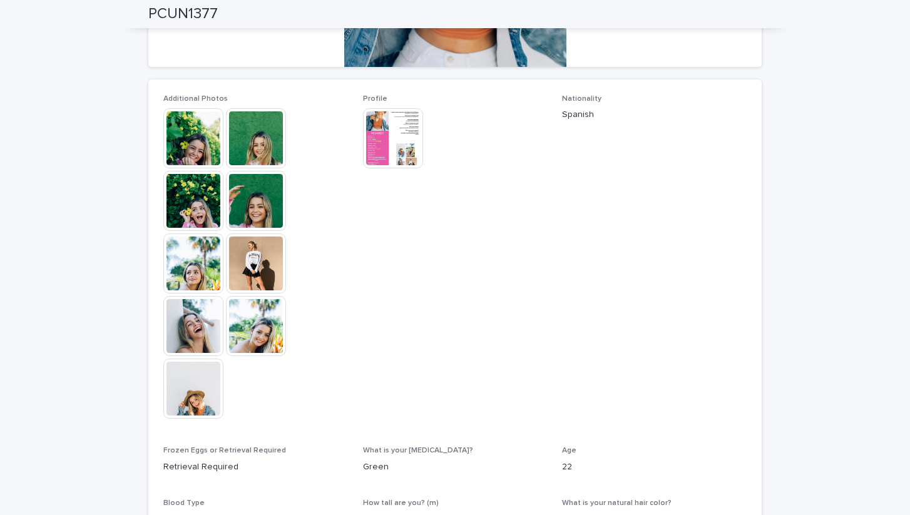
scroll to position [200, 0]
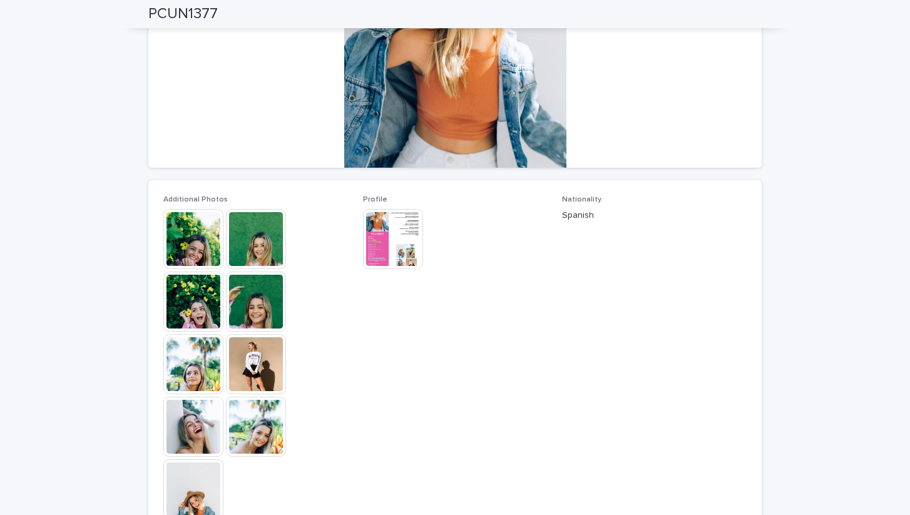
click at [403, 238] on img at bounding box center [393, 239] width 60 height 60
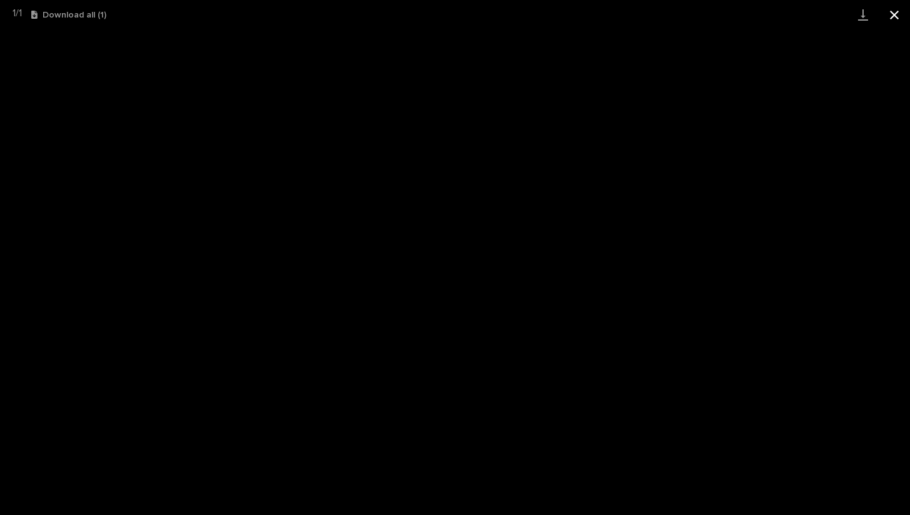
click at [899, 8] on button "Close gallery" at bounding box center [894, 14] width 31 height 29
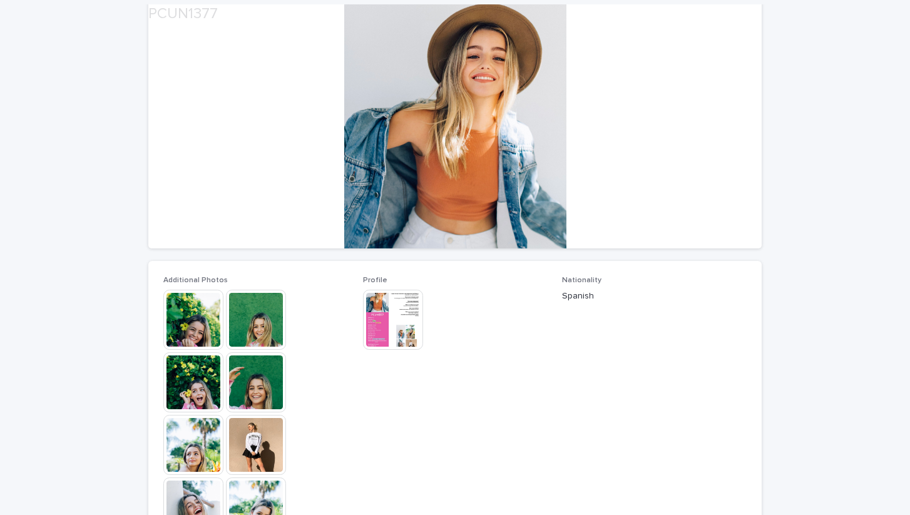
scroll to position [223, 0]
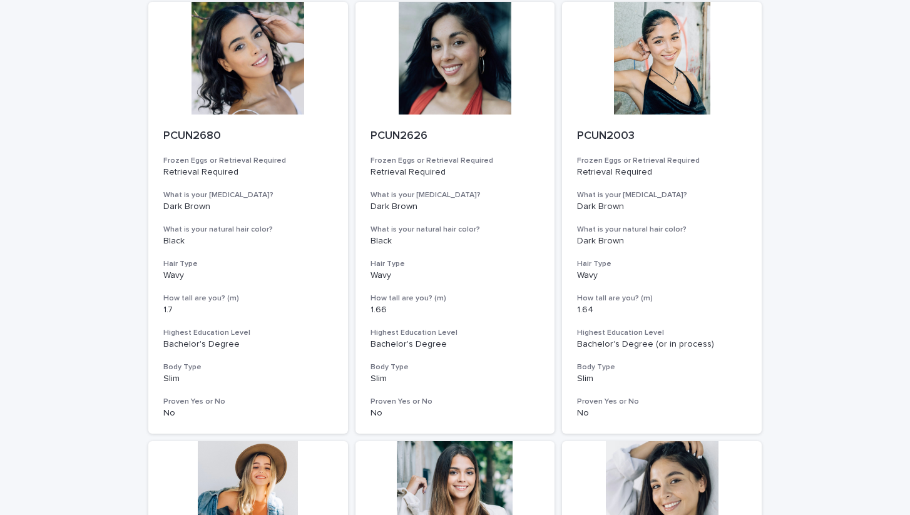
scroll to position [979, 0]
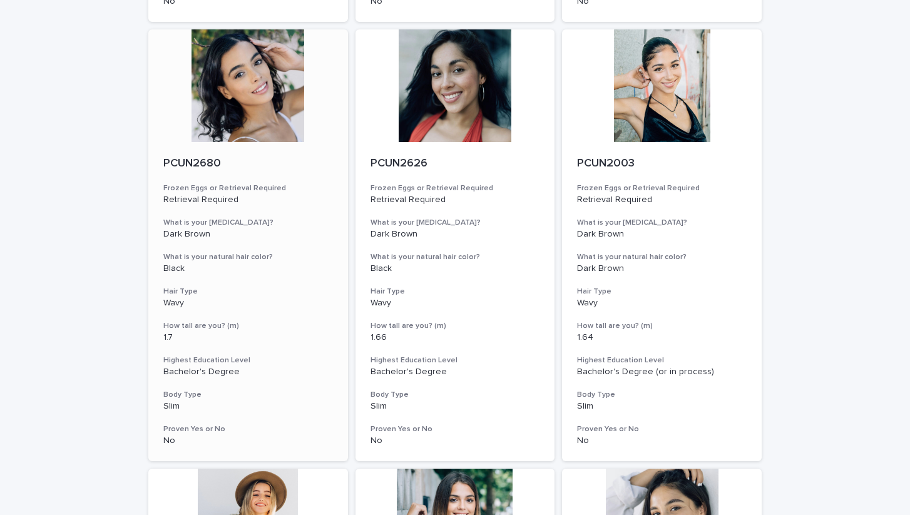
click at [247, 74] on div at bounding box center [248, 85] width 200 height 113
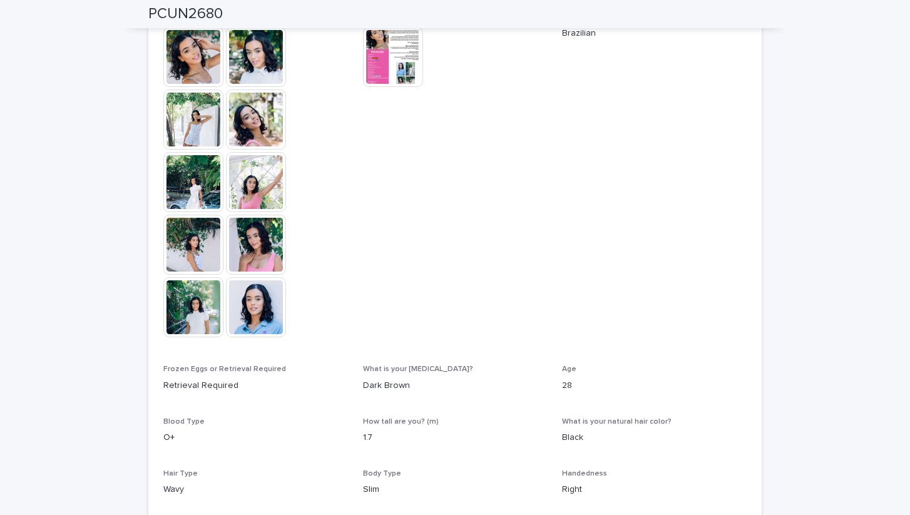
scroll to position [357, 0]
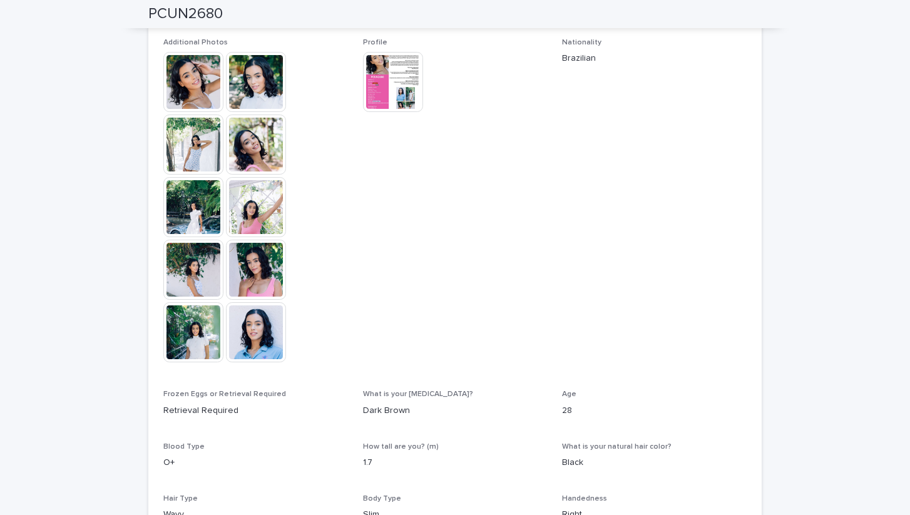
click at [188, 90] on img at bounding box center [193, 82] width 60 height 60
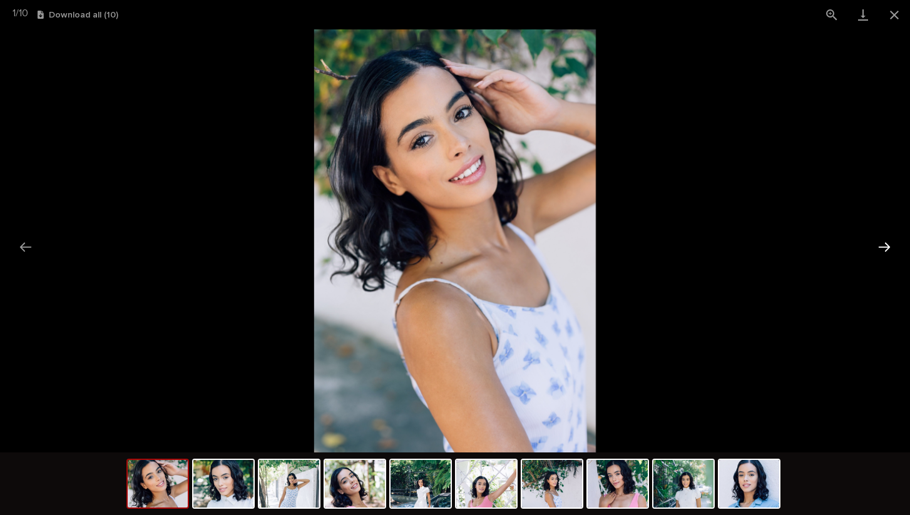
click at [884, 243] on button "Next slide" at bounding box center [884, 247] width 26 height 24
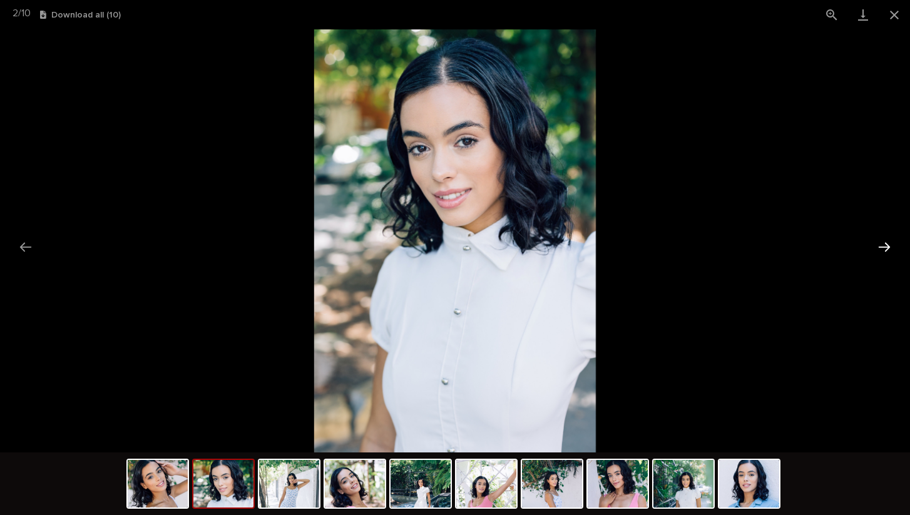
click at [884, 243] on button "Next slide" at bounding box center [884, 247] width 26 height 24
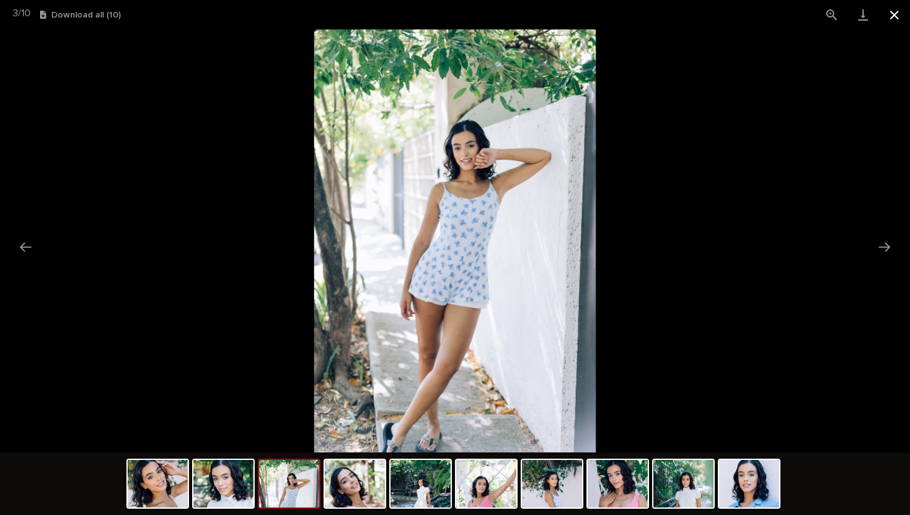
click at [892, 14] on button "Close gallery" at bounding box center [894, 14] width 31 height 29
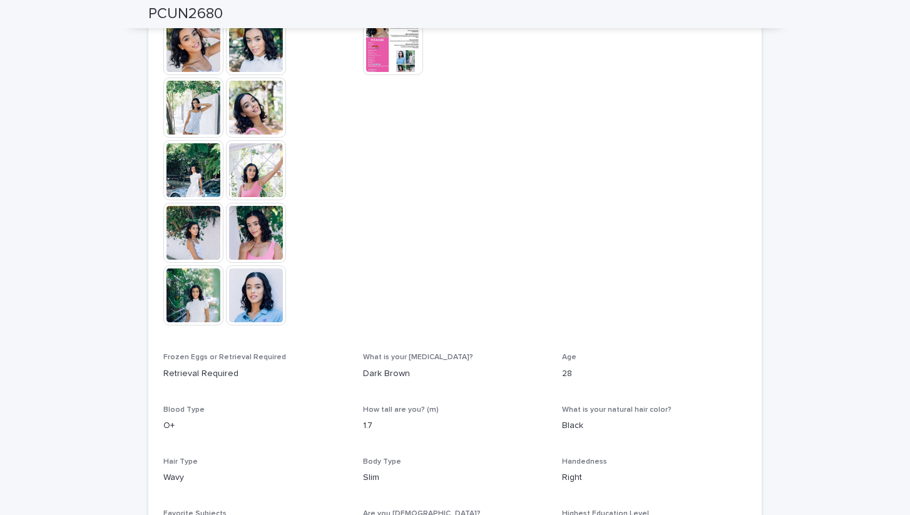
scroll to position [530, 0]
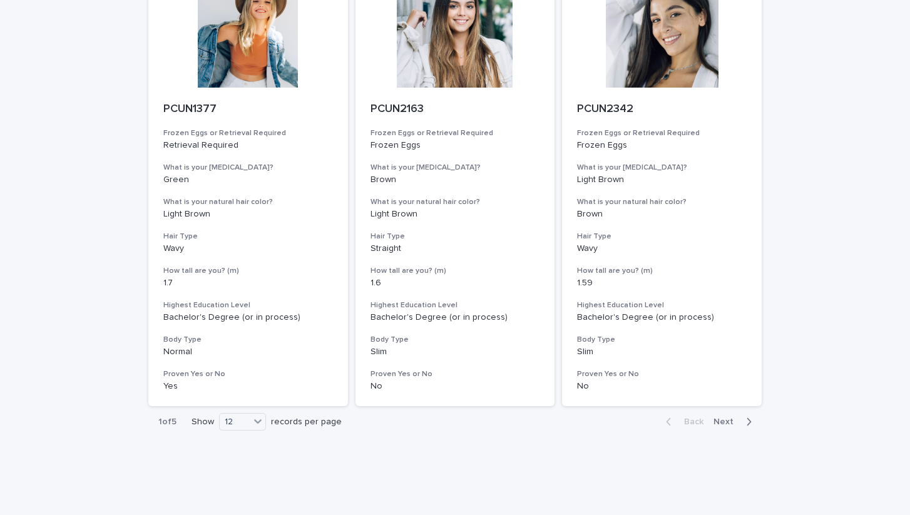
scroll to position [1472, 0]
click at [729, 418] on span "Next" at bounding box center [728, 422] width 28 height 9
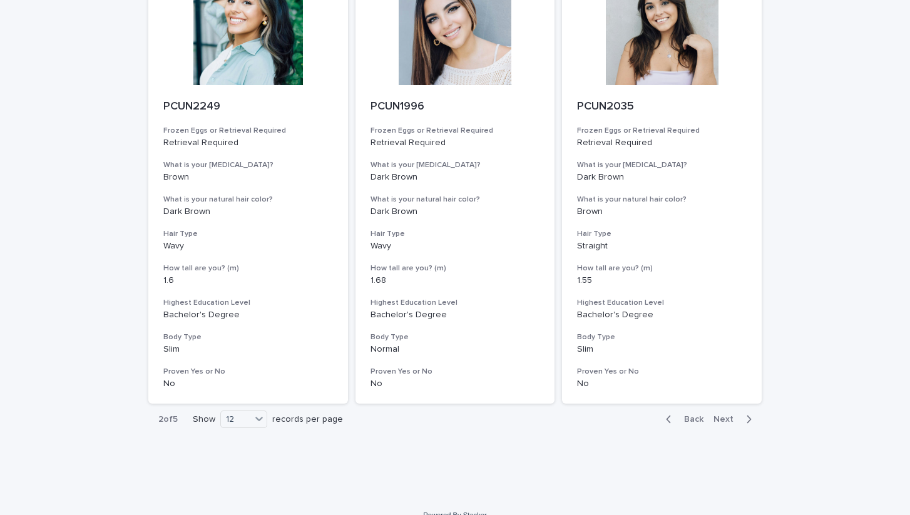
scroll to position [1472, 0]
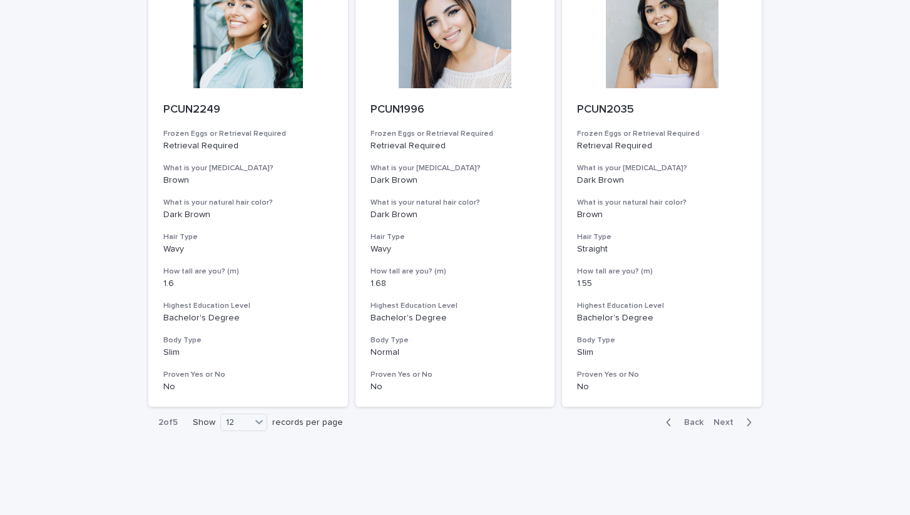
click at [724, 418] on span "Next" at bounding box center [728, 422] width 28 height 9
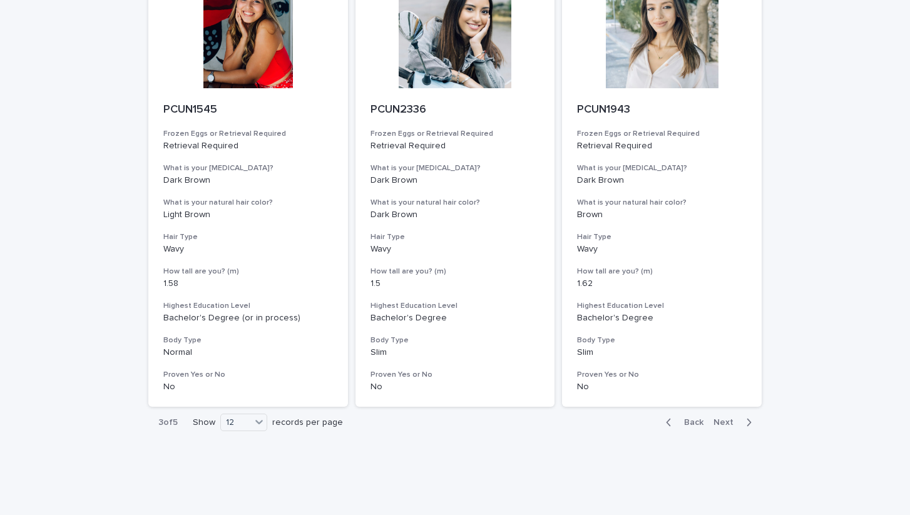
scroll to position [1269, 0]
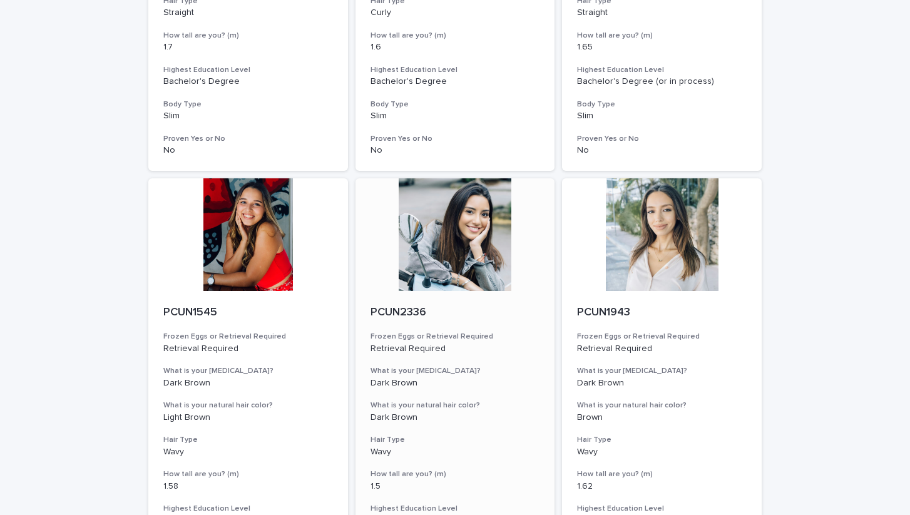
click at [439, 222] on div at bounding box center [456, 234] width 200 height 113
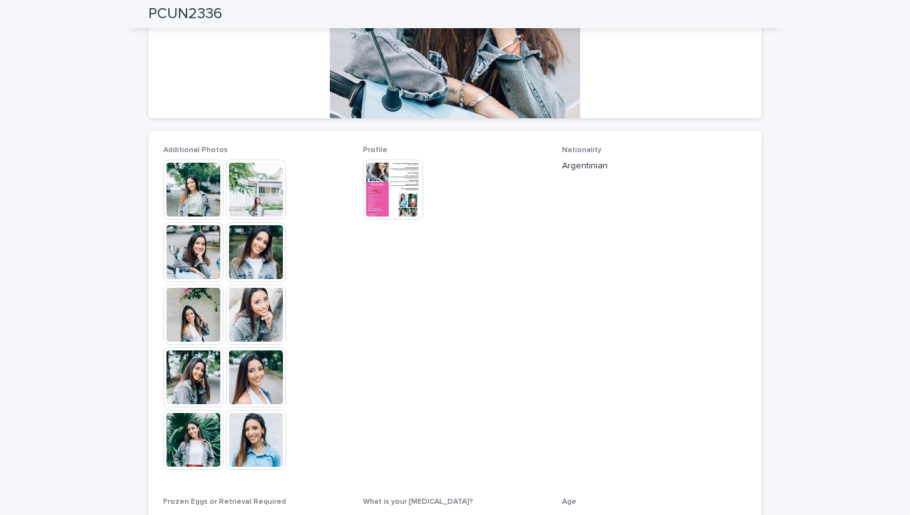
scroll to position [232, 0]
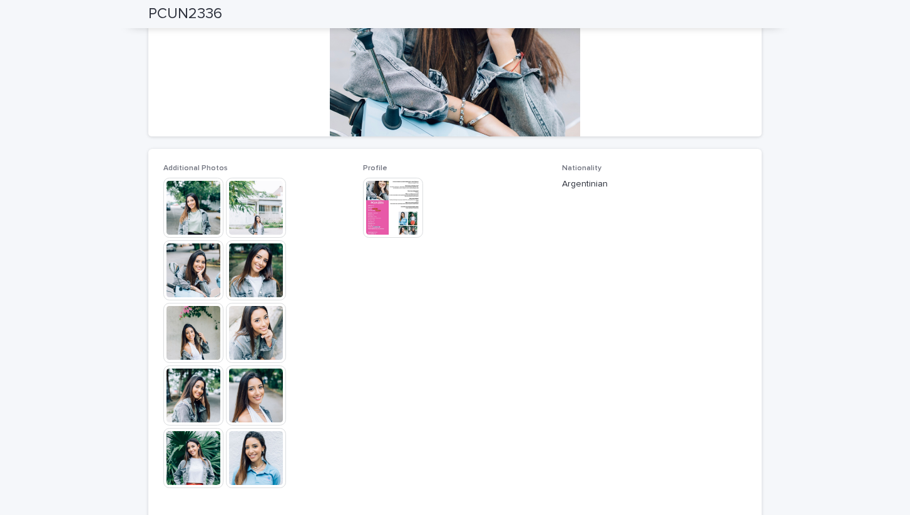
click at [190, 216] on img at bounding box center [193, 208] width 60 height 60
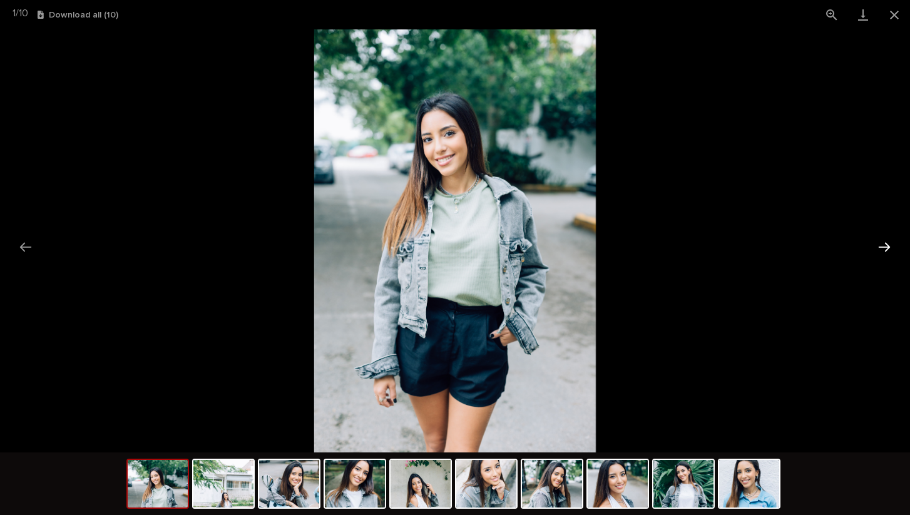
click at [879, 249] on button "Next slide" at bounding box center [884, 247] width 26 height 24
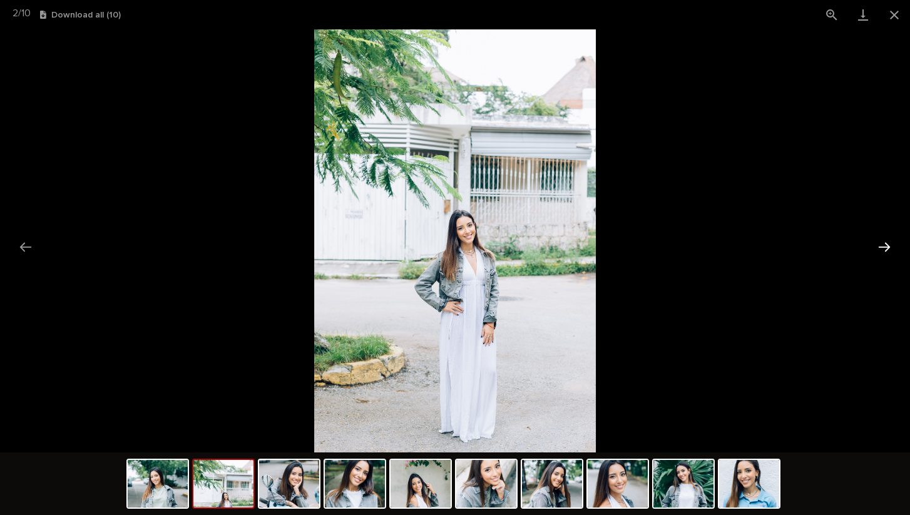
click at [879, 249] on button "Next slide" at bounding box center [884, 247] width 26 height 24
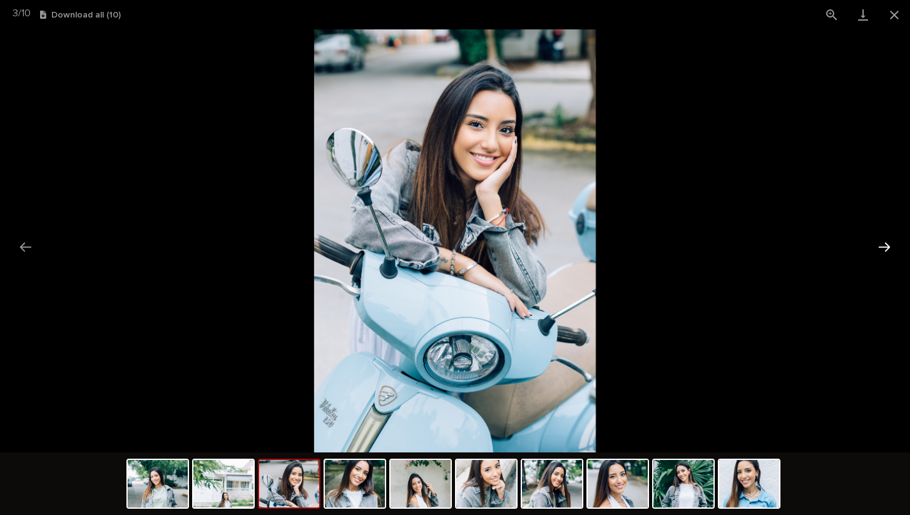
click at [879, 249] on button "Next slide" at bounding box center [884, 247] width 26 height 24
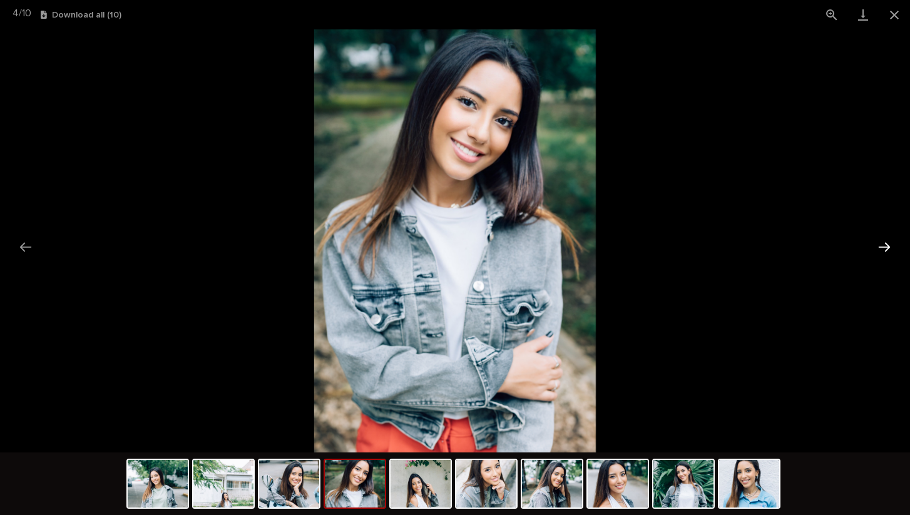
click at [879, 249] on button "Next slide" at bounding box center [884, 247] width 26 height 24
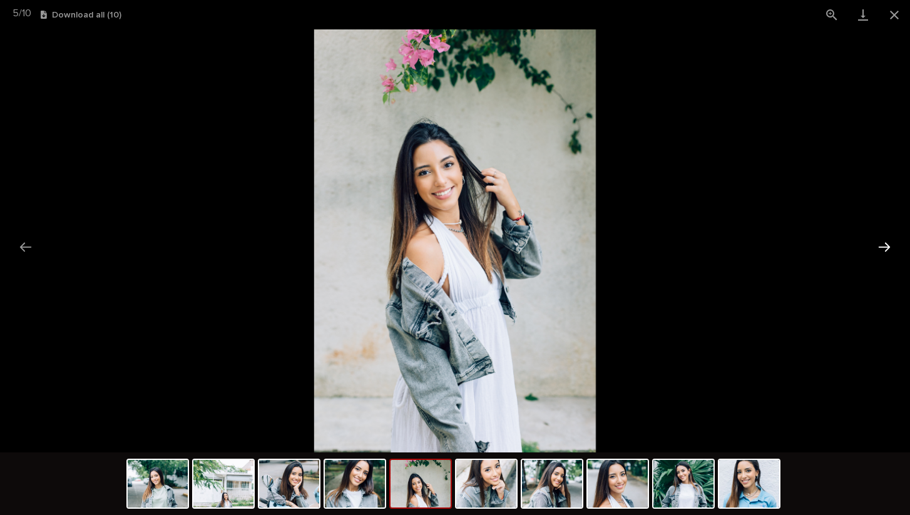
click at [879, 249] on button "Next slide" at bounding box center [884, 247] width 26 height 24
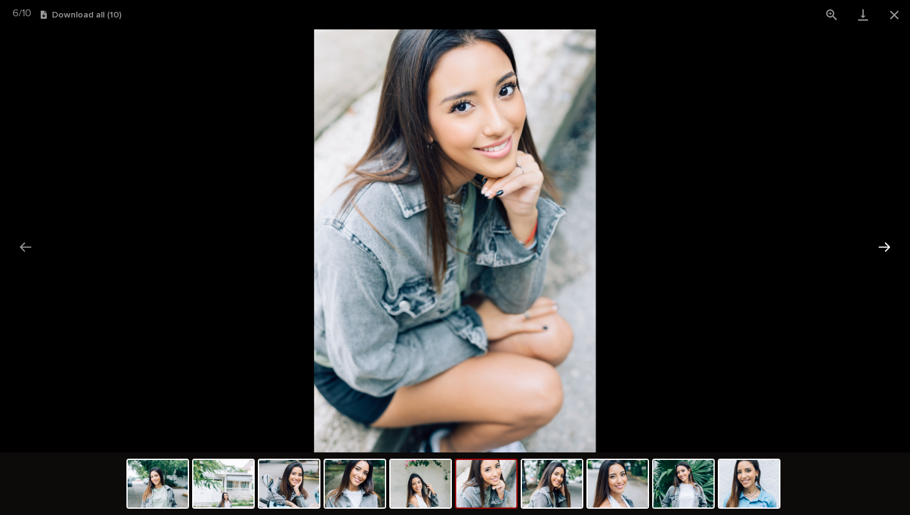
click at [879, 249] on button "Next slide" at bounding box center [884, 247] width 26 height 24
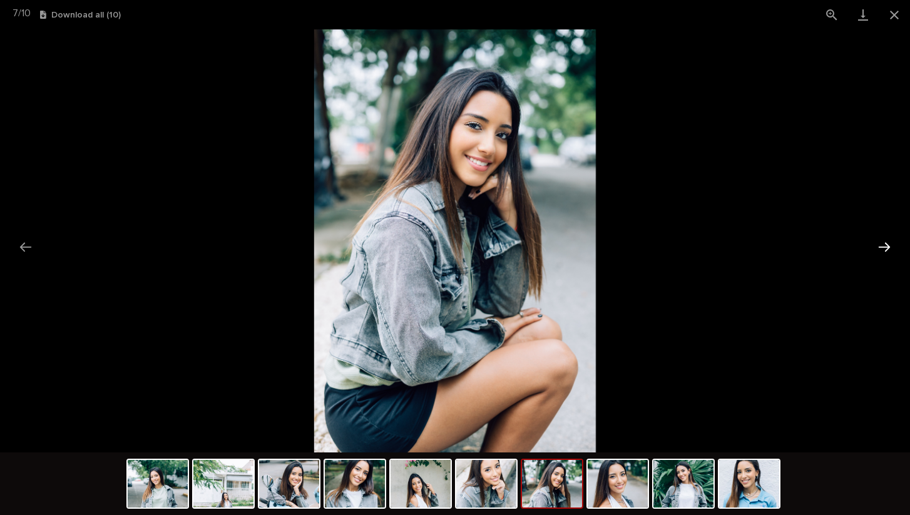
click at [879, 249] on button "Next slide" at bounding box center [884, 247] width 26 height 24
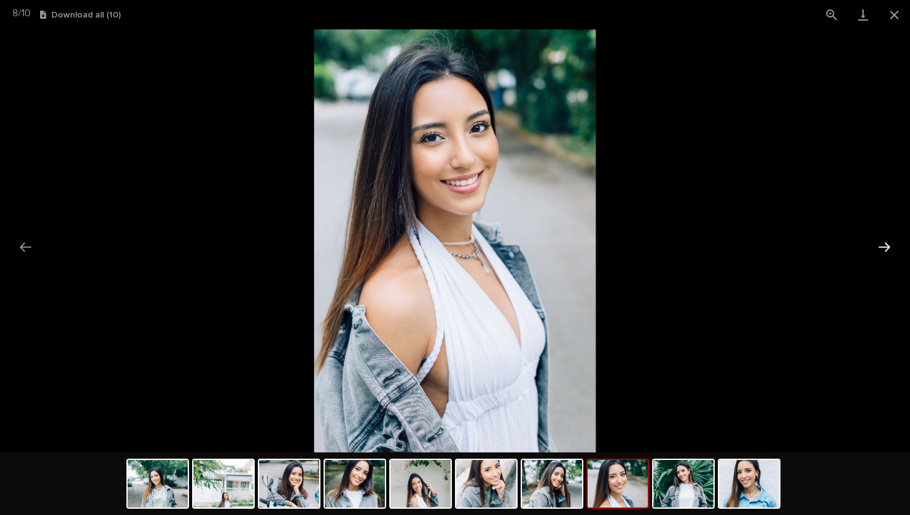
click at [879, 249] on button "Next slide" at bounding box center [884, 247] width 26 height 24
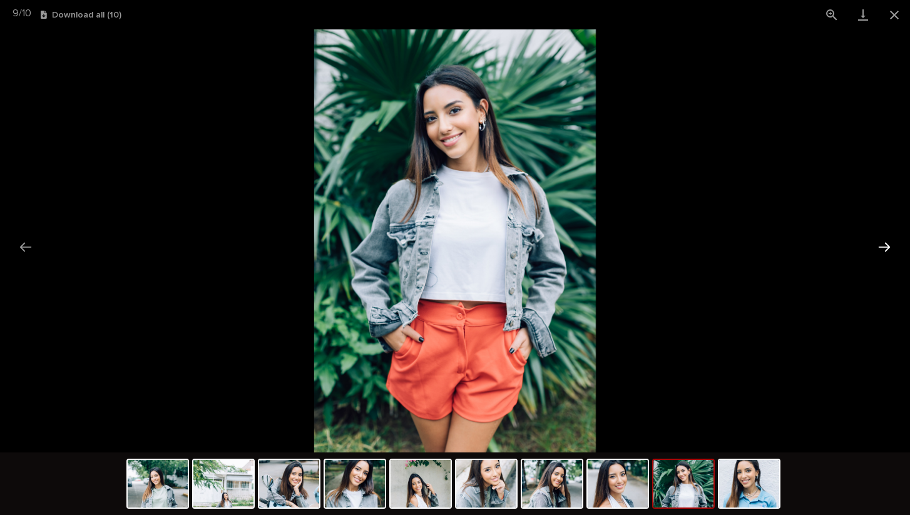
click at [879, 249] on button "Next slide" at bounding box center [884, 247] width 26 height 24
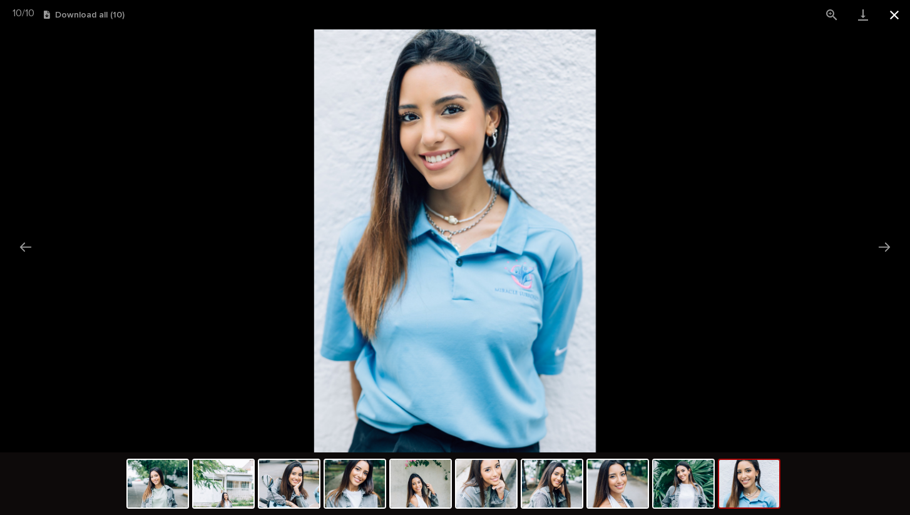
click at [894, 18] on button "Close gallery" at bounding box center [894, 14] width 31 height 29
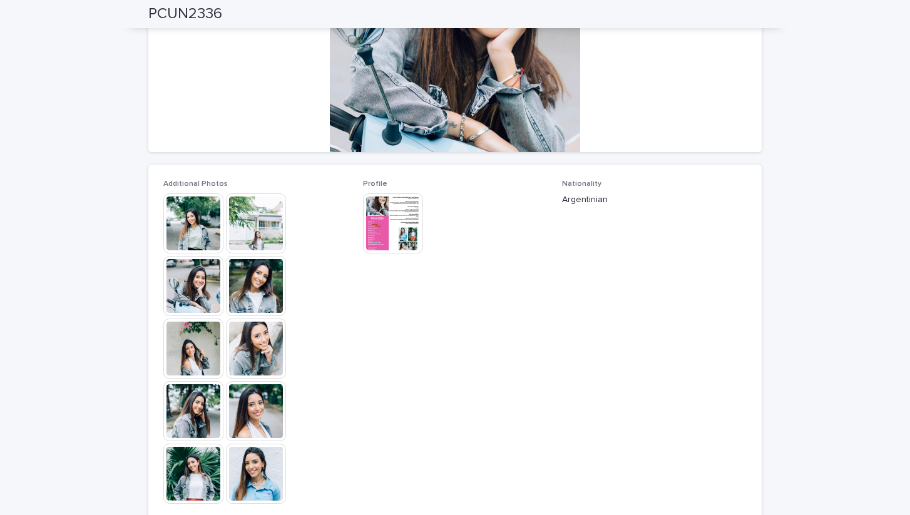
scroll to position [198, 0]
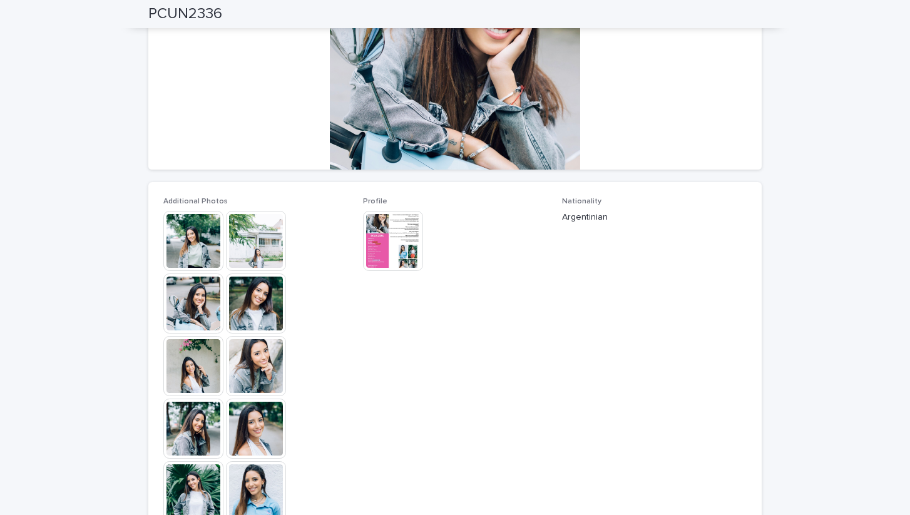
click at [394, 237] on img at bounding box center [393, 241] width 60 height 60
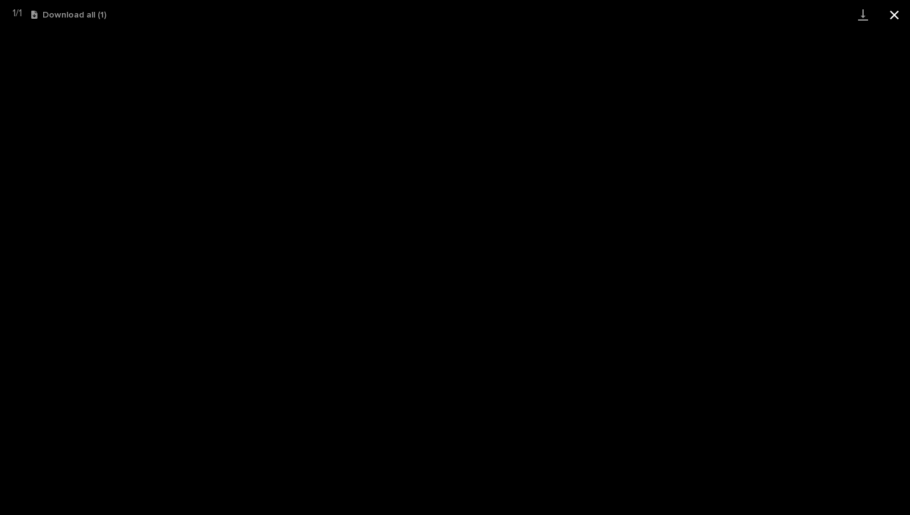
click at [895, 18] on button "Close gallery" at bounding box center [894, 14] width 31 height 29
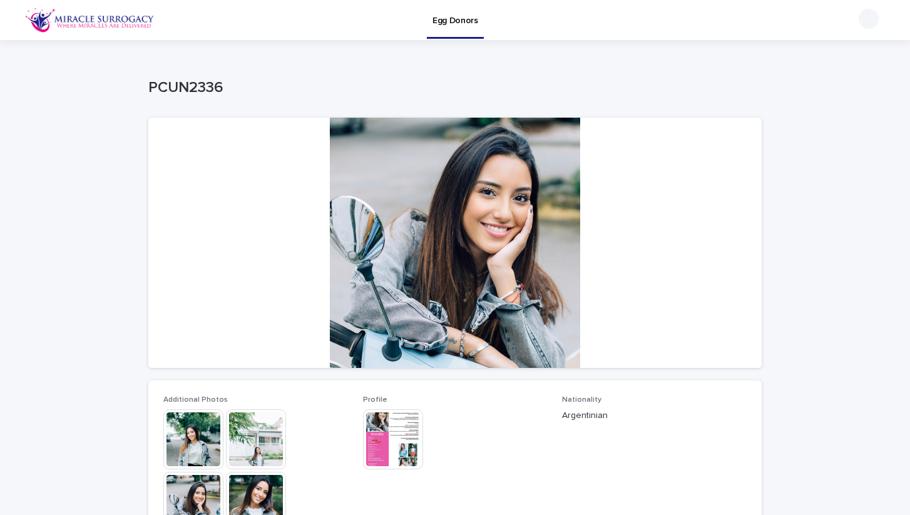
scroll to position [0, 0]
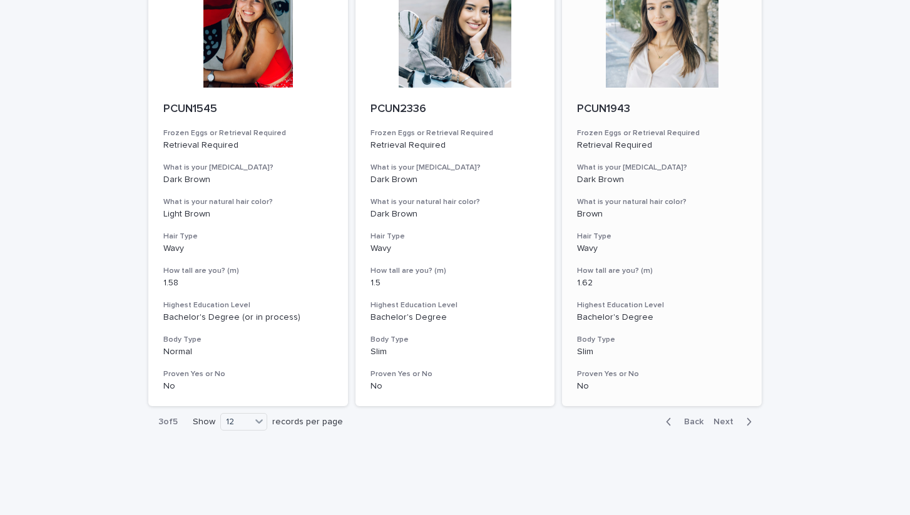
scroll to position [1472, 0]
click at [730, 418] on span "Next" at bounding box center [728, 422] width 28 height 9
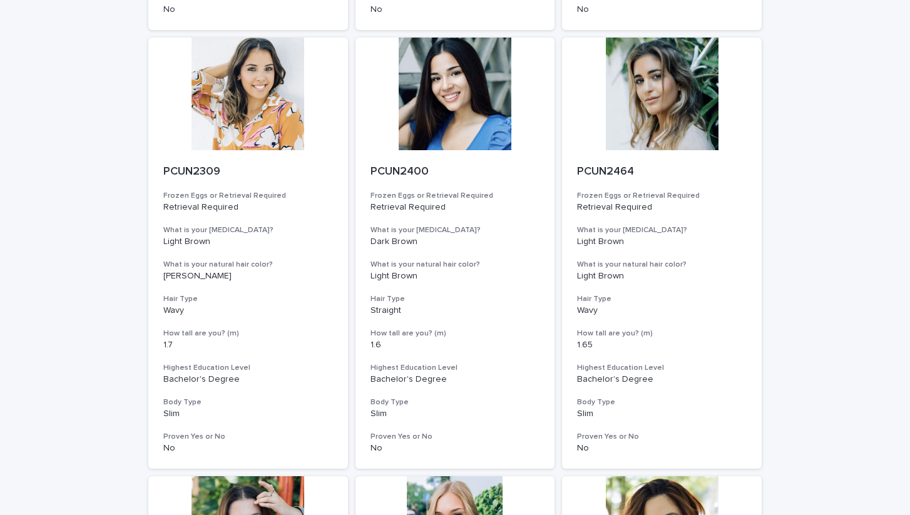
scroll to position [473, 0]
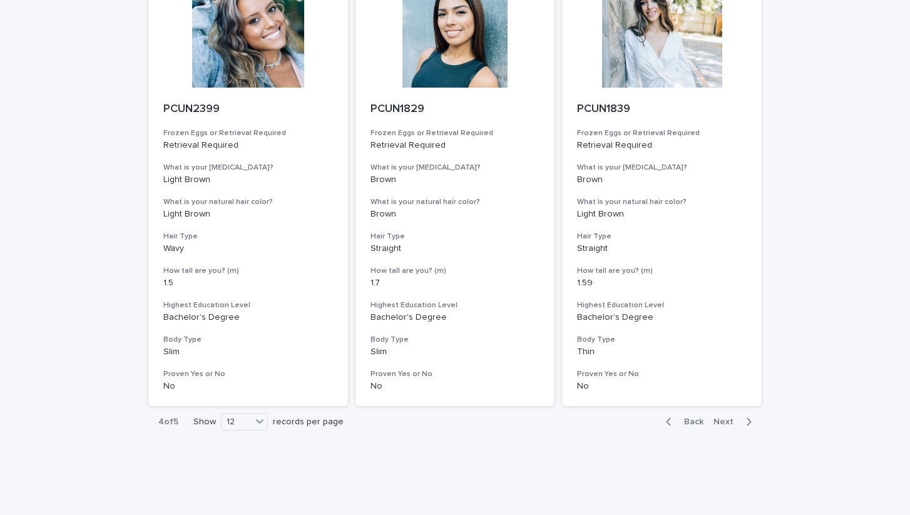
scroll to position [1472, 0]
click at [728, 418] on span "Next" at bounding box center [728, 422] width 28 height 9
